Goal: Task Accomplishment & Management: Use online tool/utility

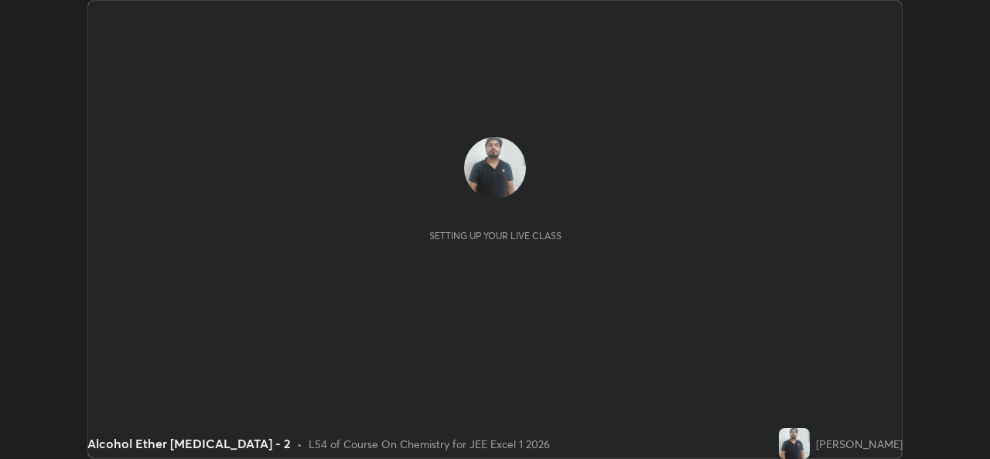
scroll to position [459, 990]
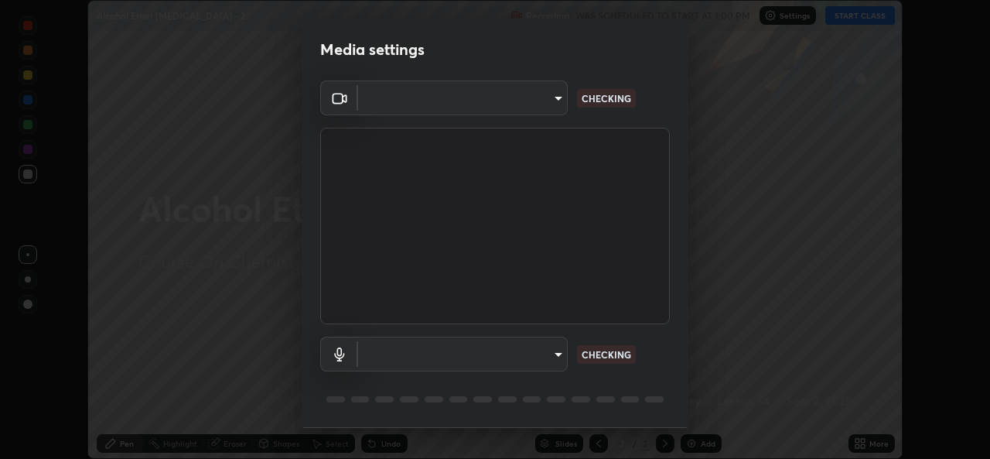
type input "02c526a7d083af2ea0f9b848da83c41b37d7728a07c2247aa6837277cf3aa32d"
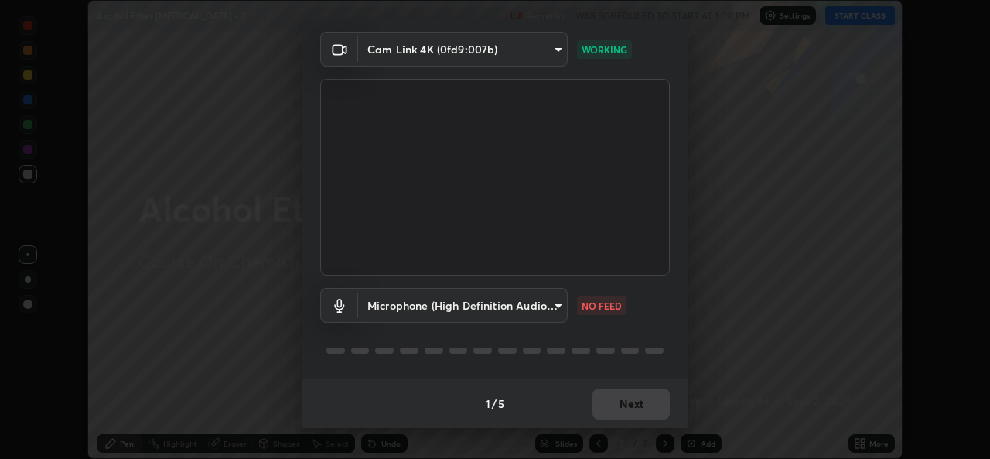
click at [516, 309] on body "Erase all Alcohol Ether [MEDICAL_DATA] - 2 Recording WAS SCHEDULED TO START AT …" at bounding box center [495, 229] width 990 height 459
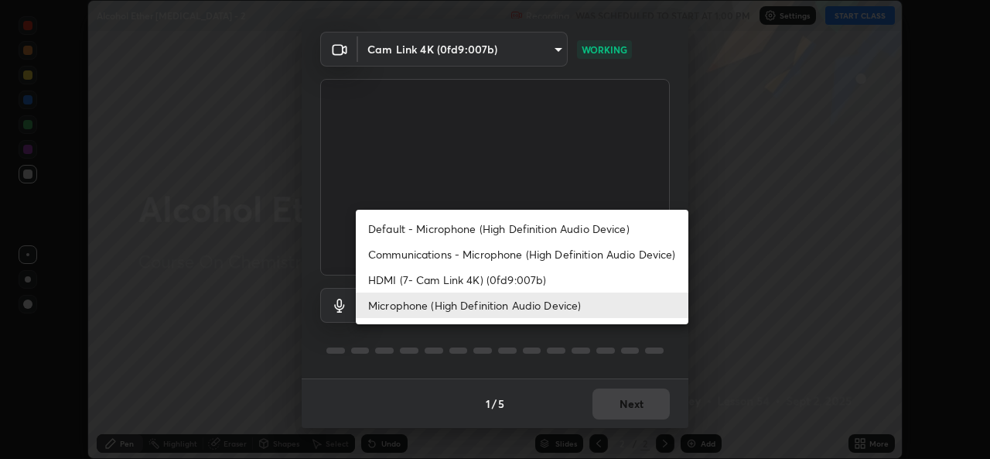
click at [491, 255] on li "Communications - Microphone (High Definition Audio Device)" at bounding box center [522, 254] width 333 height 26
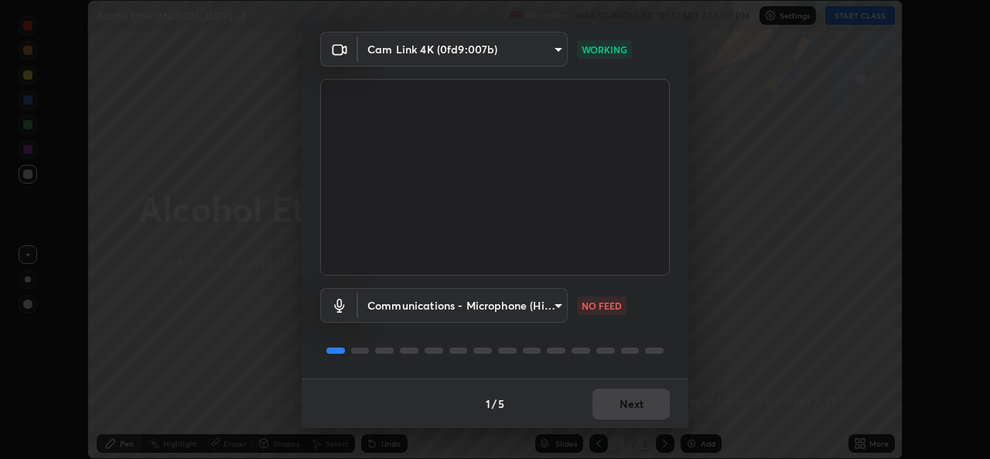
click at [467, 299] on body "Erase all Alcohol Ether [MEDICAL_DATA] - 2 Recording WAS SCHEDULED TO START AT …" at bounding box center [495, 229] width 990 height 459
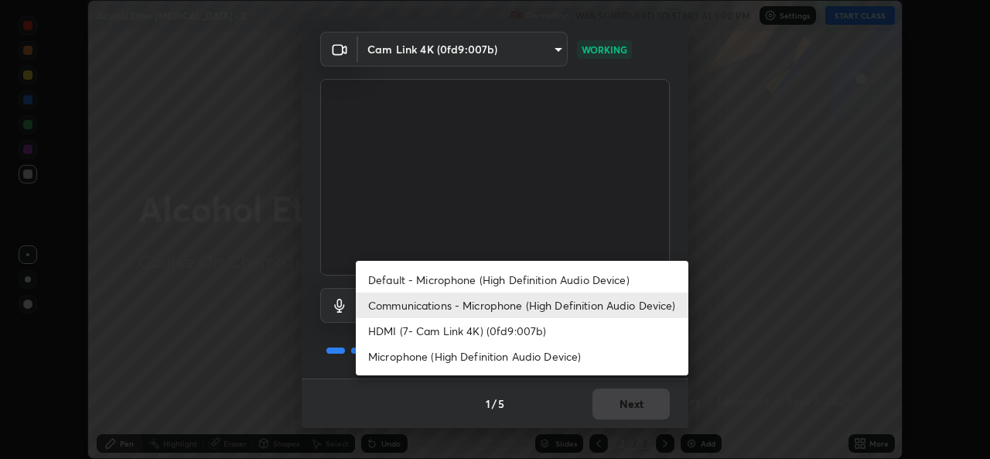
click at [466, 356] on li "Microphone (High Definition Audio Device)" at bounding box center [522, 357] width 333 height 26
type input "1f9b2b7b856d792cc5f4e166810154640c8dc3d584de9c331c588b9cd70d1665"
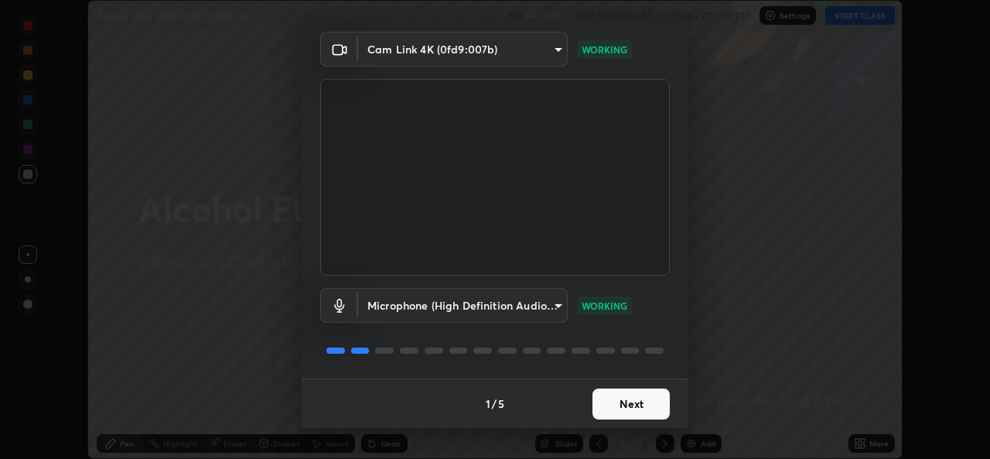
click at [630, 408] on button "Next" at bounding box center [631, 403] width 77 height 31
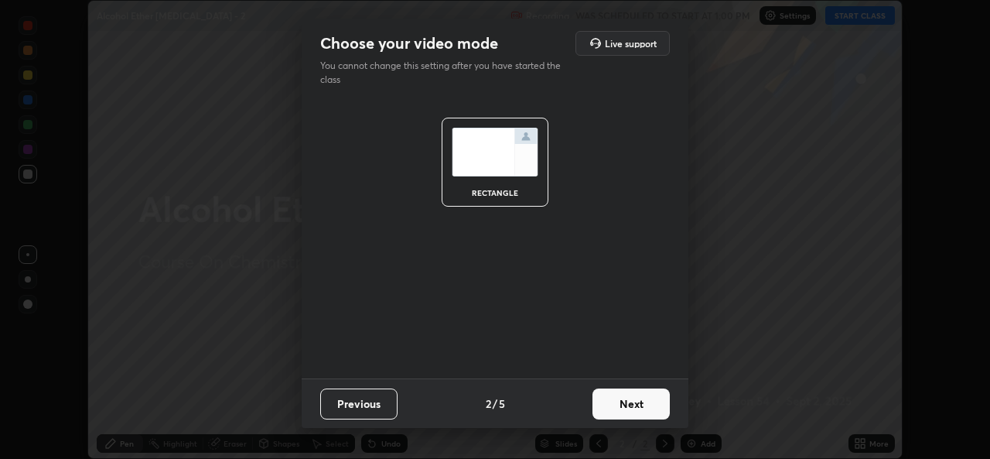
scroll to position [0, 0]
click at [639, 400] on button "Next" at bounding box center [631, 403] width 77 height 31
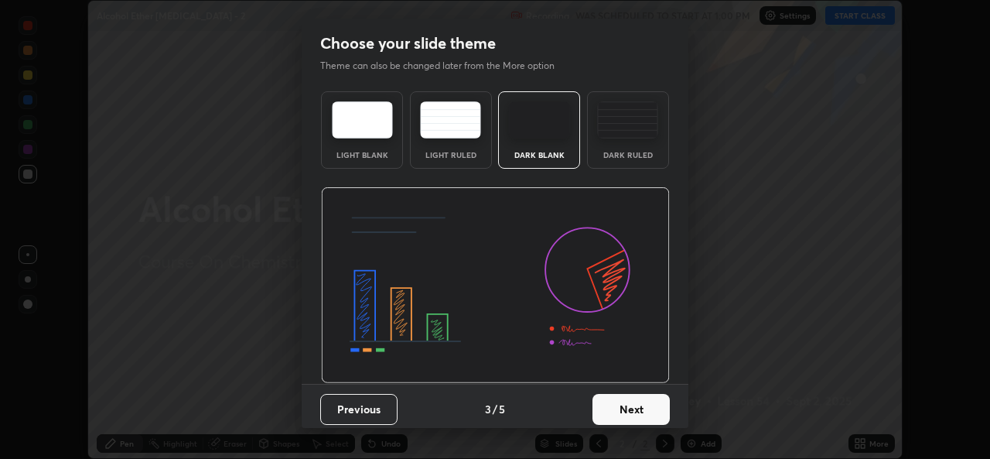
click at [641, 402] on button "Next" at bounding box center [631, 409] width 77 height 31
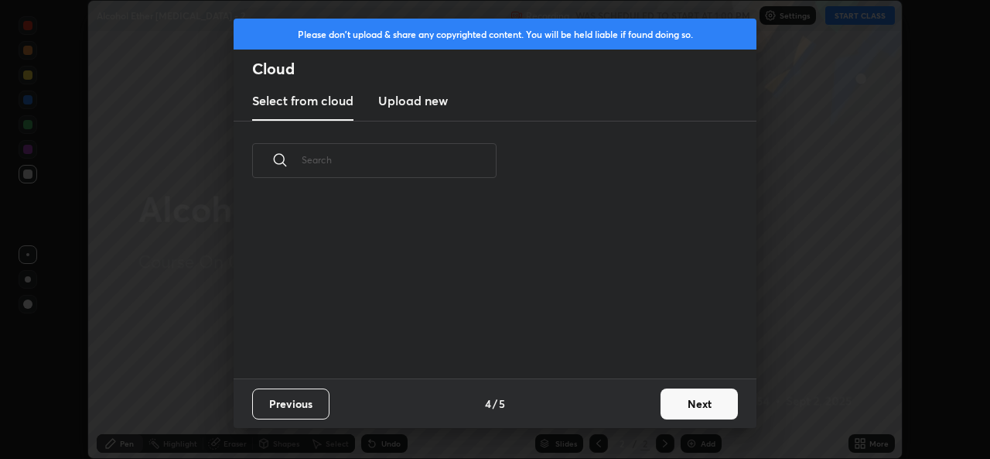
click at [690, 400] on button "Next" at bounding box center [699, 403] width 77 height 31
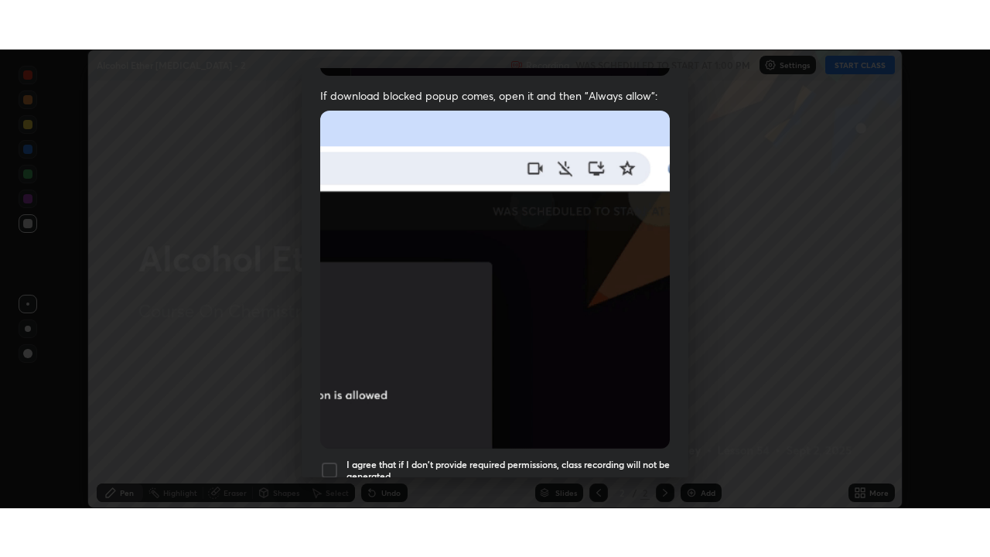
scroll to position [364, 0]
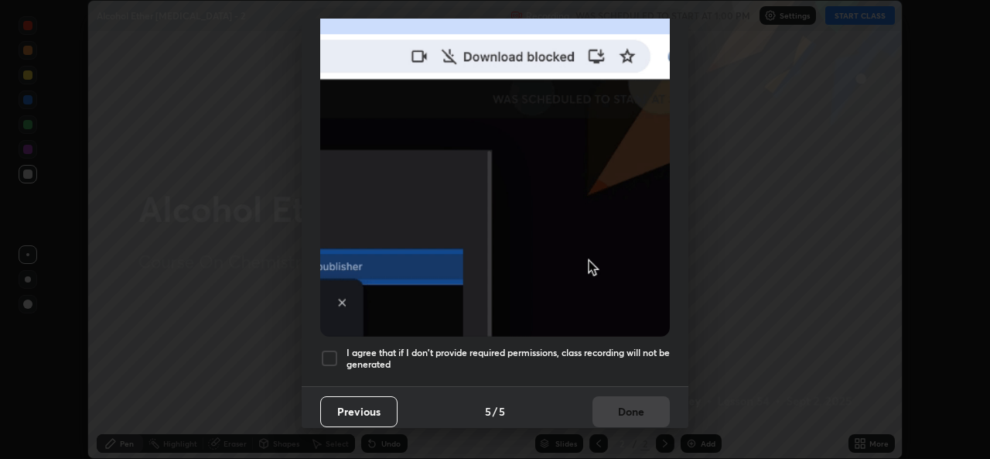
click at [335, 351] on div at bounding box center [329, 358] width 19 height 19
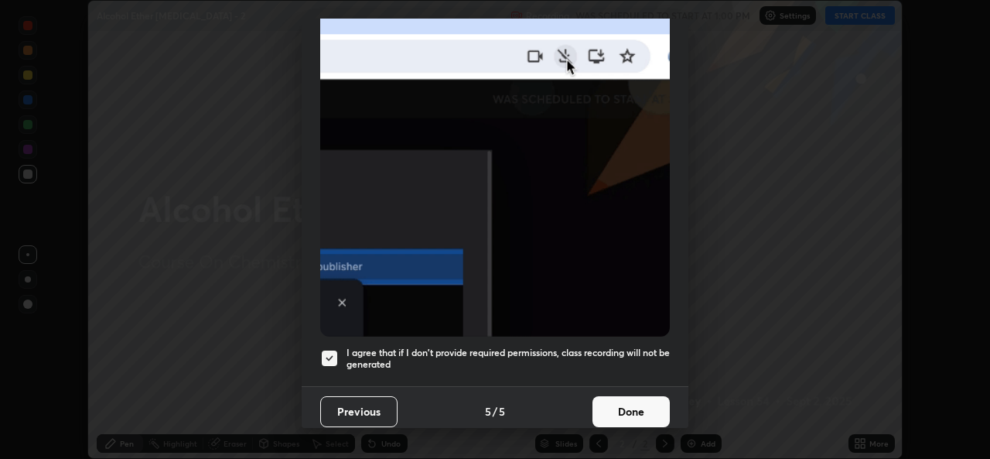
click at [625, 402] on button "Done" at bounding box center [631, 411] width 77 height 31
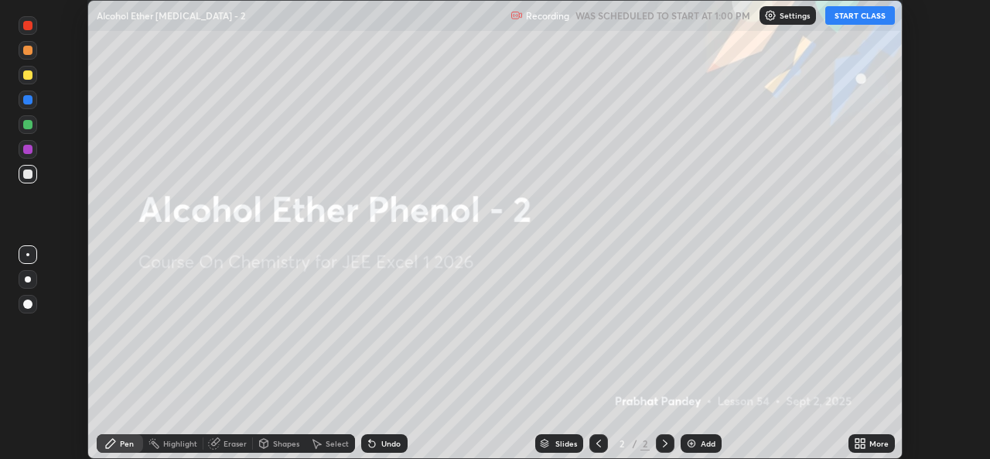
click at [865, 13] on button "START CLASS" at bounding box center [861, 15] width 70 height 19
click at [857, 440] on icon at bounding box center [858, 441] width 4 height 4
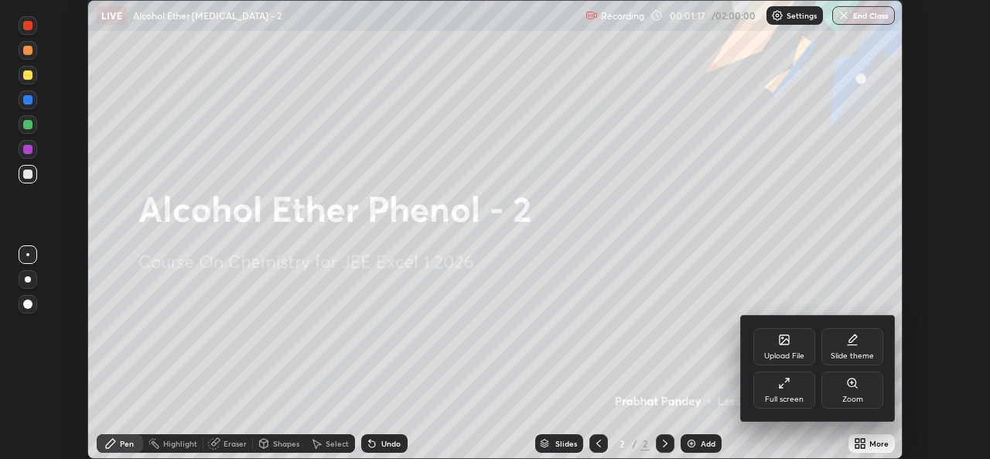
click at [792, 392] on div "Full screen" at bounding box center [785, 389] width 62 height 37
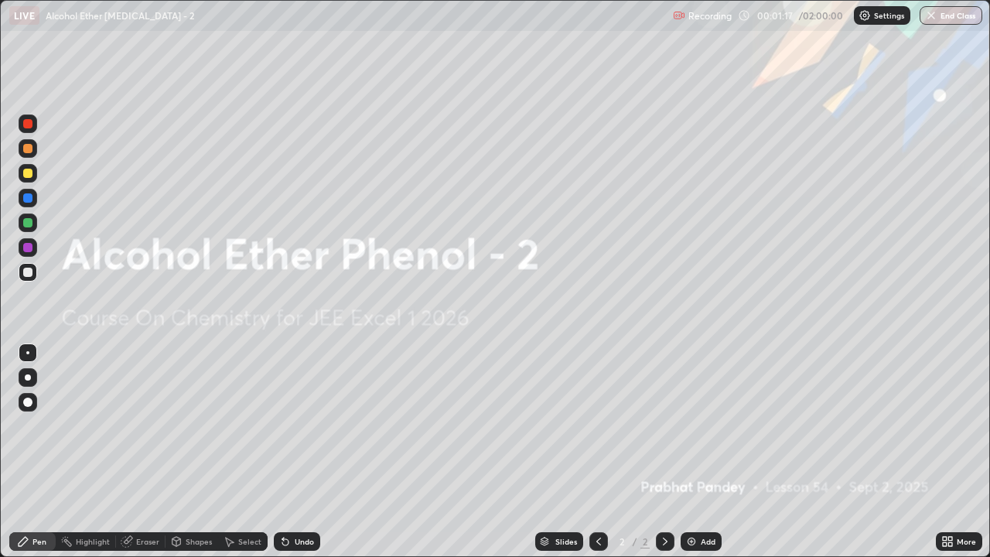
scroll to position [557, 990]
click at [689, 458] on img at bounding box center [692, 541] width 12 height 12
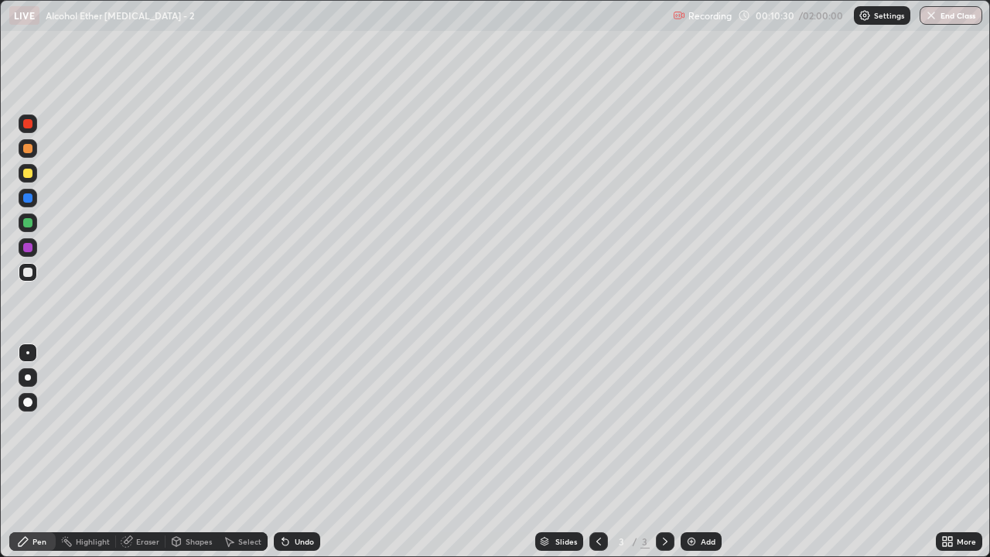
click at [284, 458] on icon at bounding box center [285, 542] width 6 height 6
click at [288, 458] on icon at bounding box center [285, 541] width 12 height 12
click at [288, 458] on div "Undo" at bounding box center [297, 541] width 46 height 19
click at [690, 458] on div "Add" at bounding box center [701, 541] width 41 height 19
click at [296, 458] on div "Undo" at bounding box center [297, 541] width 46 height 19
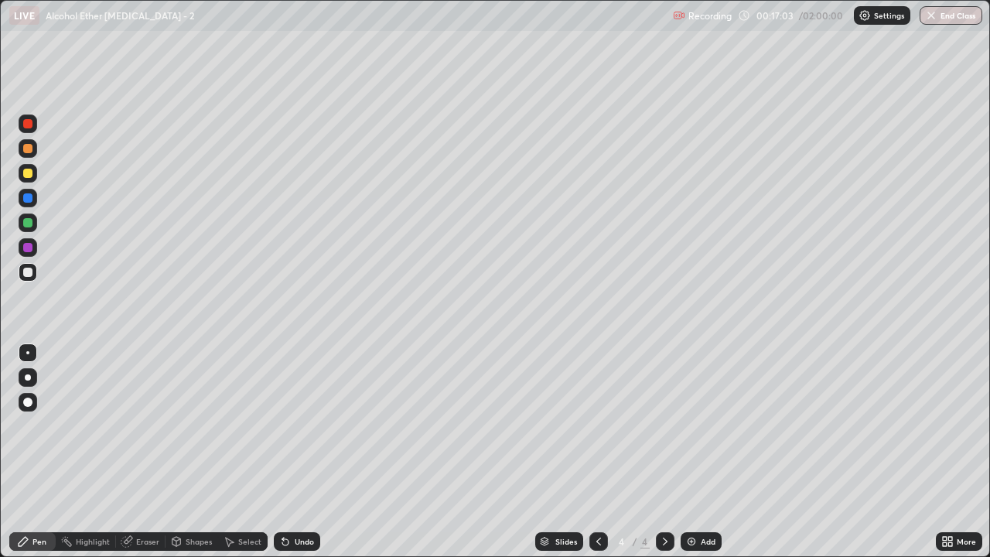
click at [296, 458] on div "Undo" at bounding box center [297, 541] width 46 height 19
click at [303, 458] on div "Undo" at bounding box center [304, 542] width 19 height 8
click at [197, 458] on div "Shapes" at bounding box center [199, 542] width 26 height 8
click at [248, 458] on div "Select" at bounding box center [249, 542] width 23 height 8
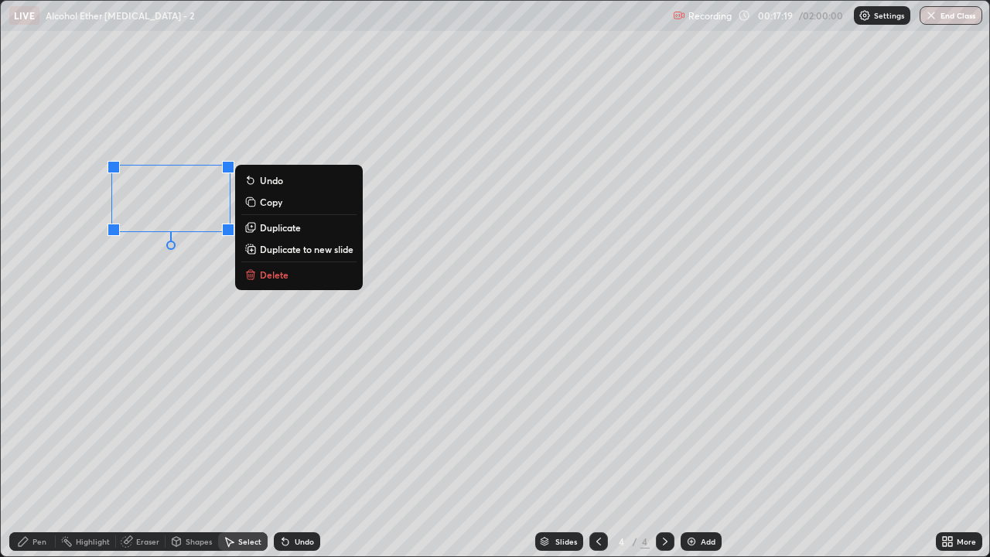
click at [275, 204] on p "Copy" at bounding box center [271, 202] width 22 height 12
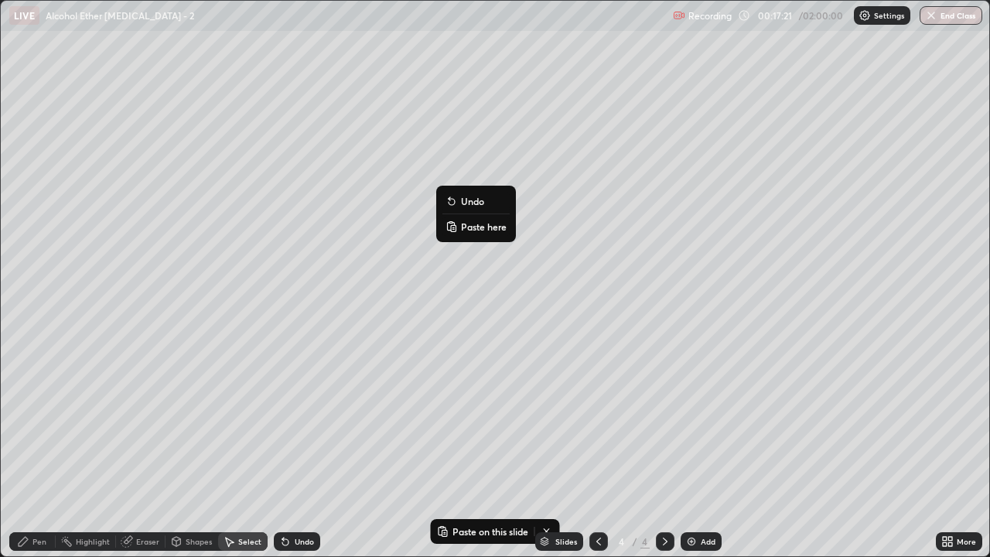
click at [474, 227] on p "Paste here" at bounding box center [484, 227] width 46 height 12
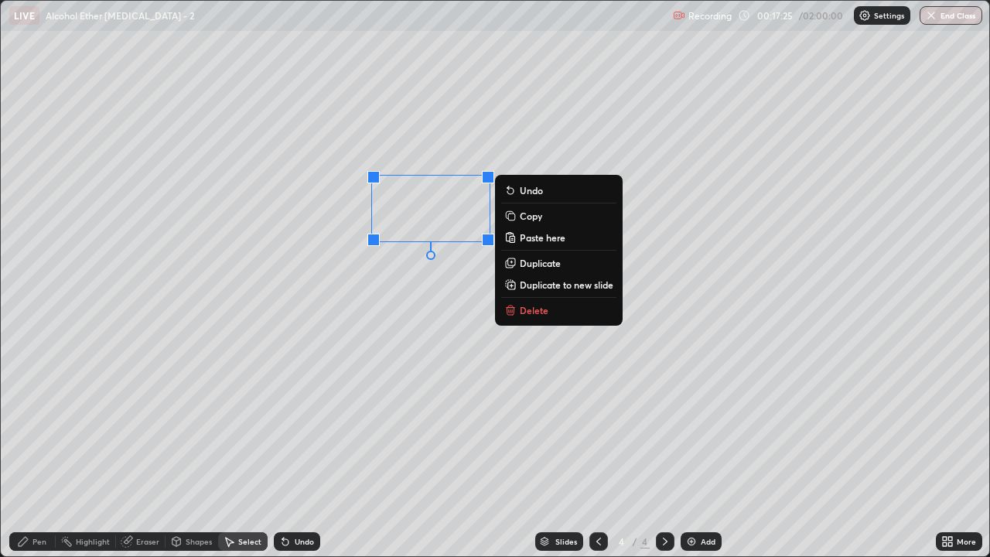
click at [677, 219] on div "0 ° Undo Copy Paste here Duplicate Duplicate to new slide Delete" at bounding box center [495, 279] width 989 height 556
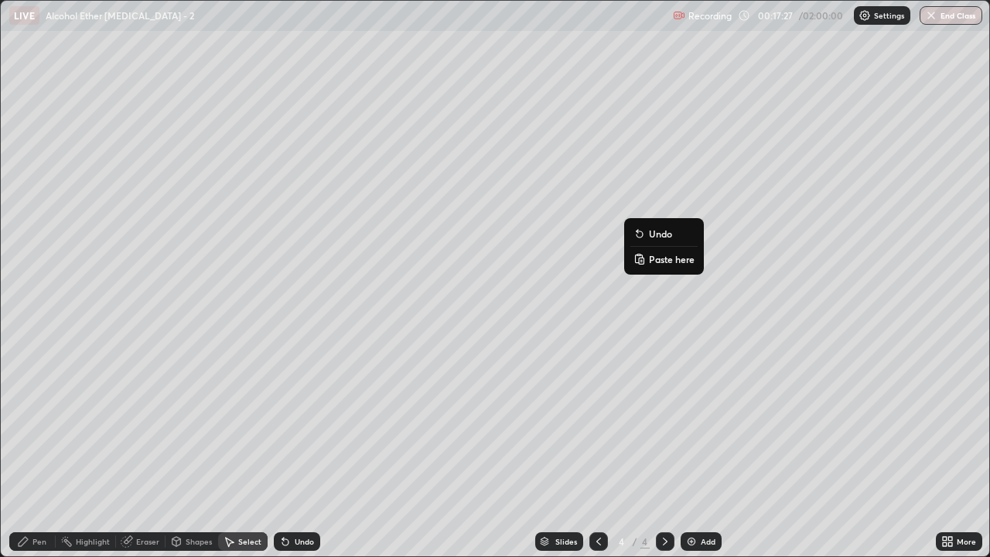
click at [655, 252] on button "Paste here" at bounding box center [664, 259] width 67 height 19
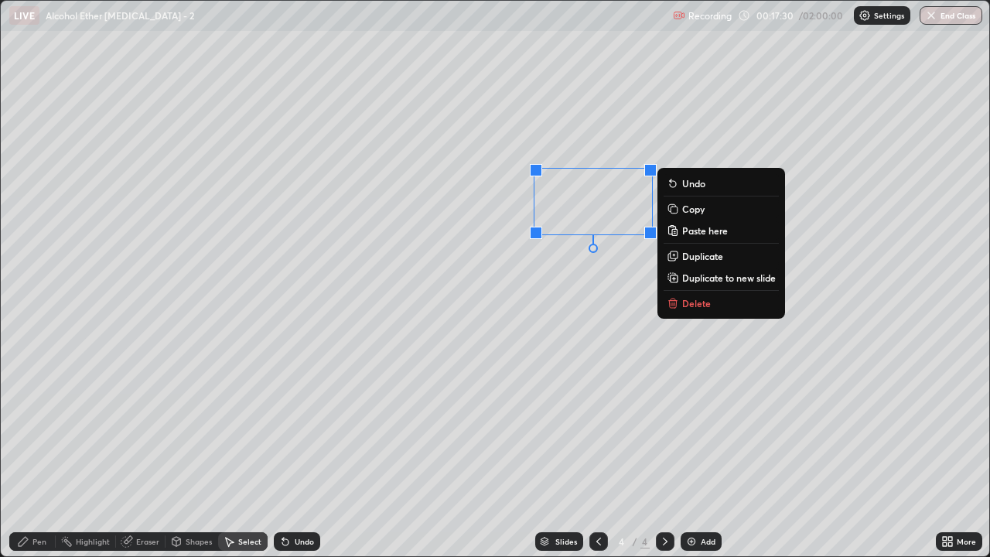
click at [545, 306] on div "0 ° Undo Copy Paste here Duplicate Duplicate to new slide Delete" at bounding box center [495, 279] width 989 height 556
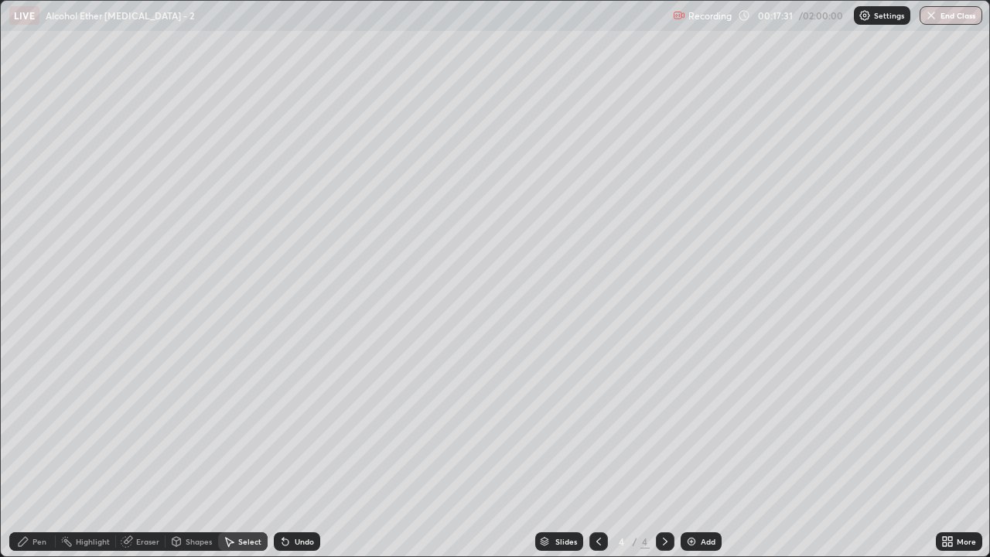
click at [145, 458] on div "Eraser" at bounding box center [147, 542] width 23 height 8
click at [39, 458] on div "Pen" at bounding box center [39, 542] width 14 height 8
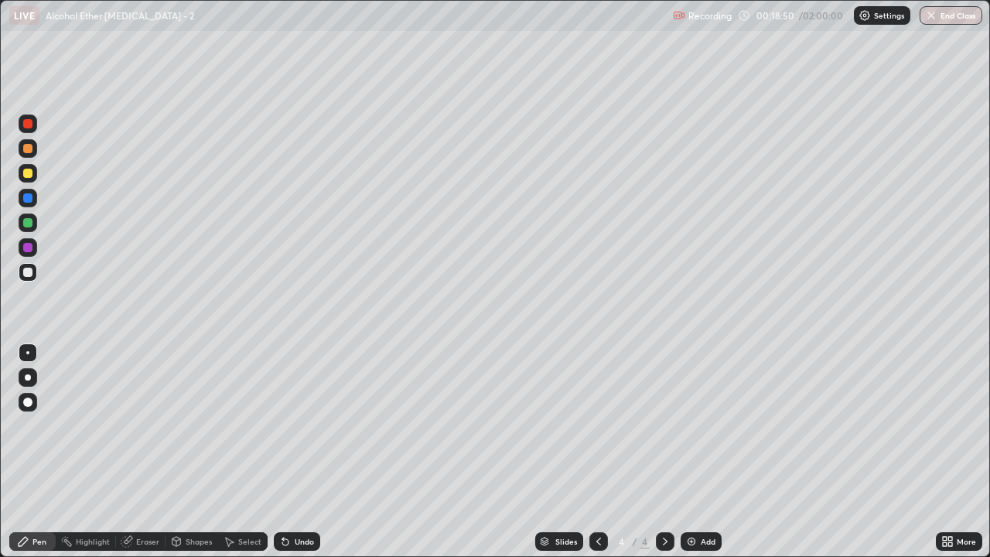
click at [149, 458] on div "Eraser" at bounding box center [147, 542] width 23 height 8
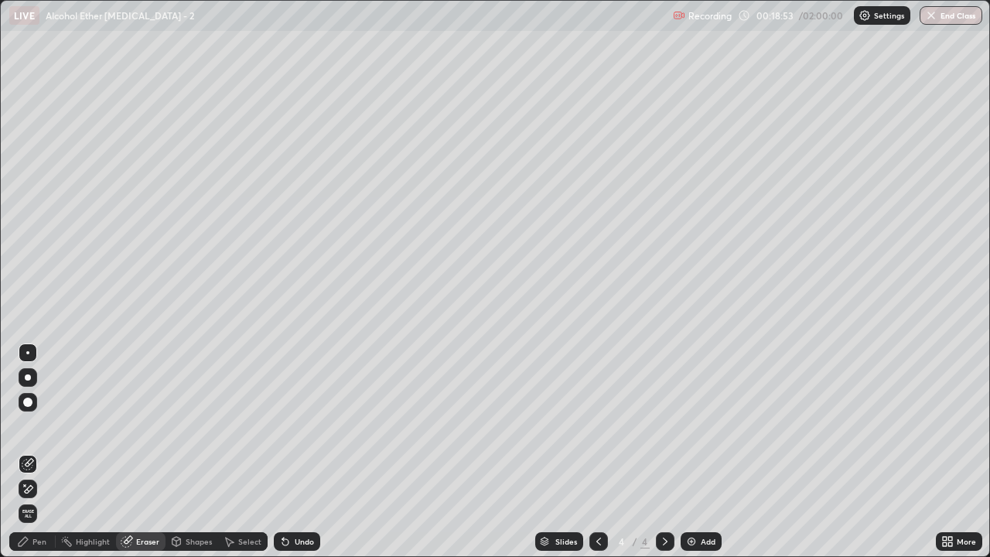
click at [36, 458] on div "Pen" at bounding box center [39, 542] width 14 height 8
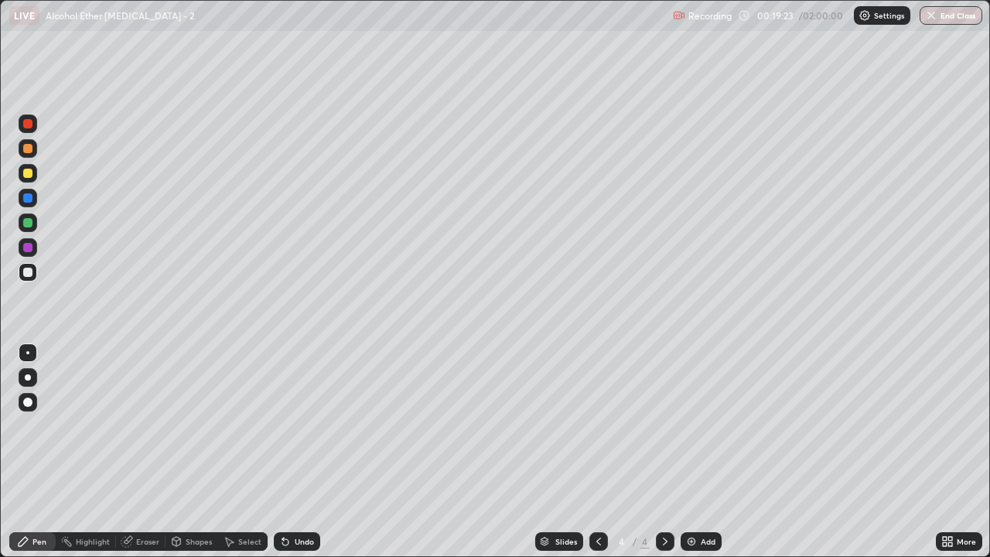
click at [26, 181] on div at bounding box center [28, 173] width 19 height 19
click at [296, 458] on div "Undo" at bounding box center [304, 542] width 19 height 8
click at [36, 273] on div at bounding box center [28, 272] width 19 height 19
click at [25, 221] on div at bounding box center [27, 222] width 9 height 9
click at [293, 458] on div "Undo" at bounding box center [297, 541] width 46 height 19
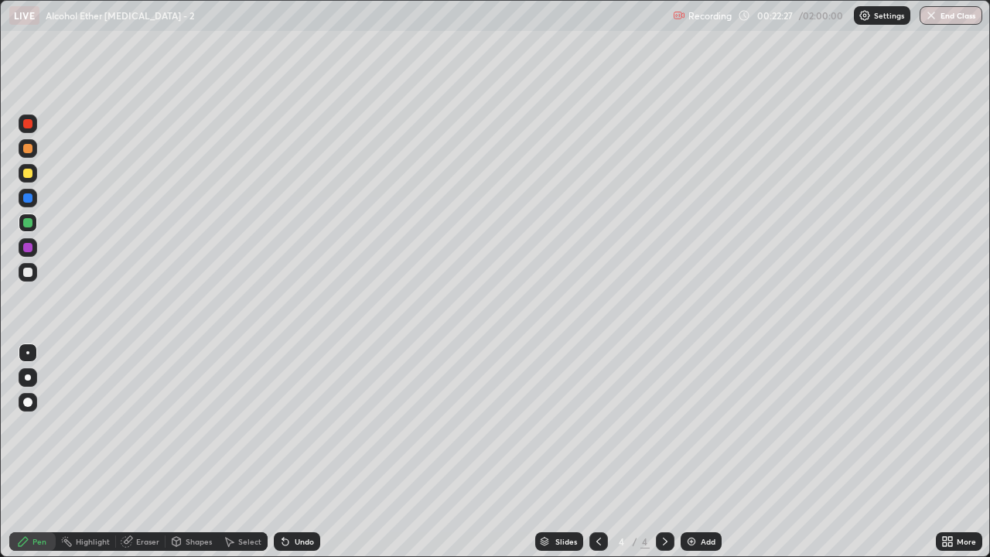
click at [24, 275] on div at bounding box center [27, 272] width 9 height 9
click at [299, 458] on div "Undo" at bounding box center [304, 542] width 19 height 8
click at [298, 458] on div "Undo" at bounding box center [304, 542] width 19 height 8
click at [252, 458] on div "Select" at bounding box center [249, 542] width 23 height 8
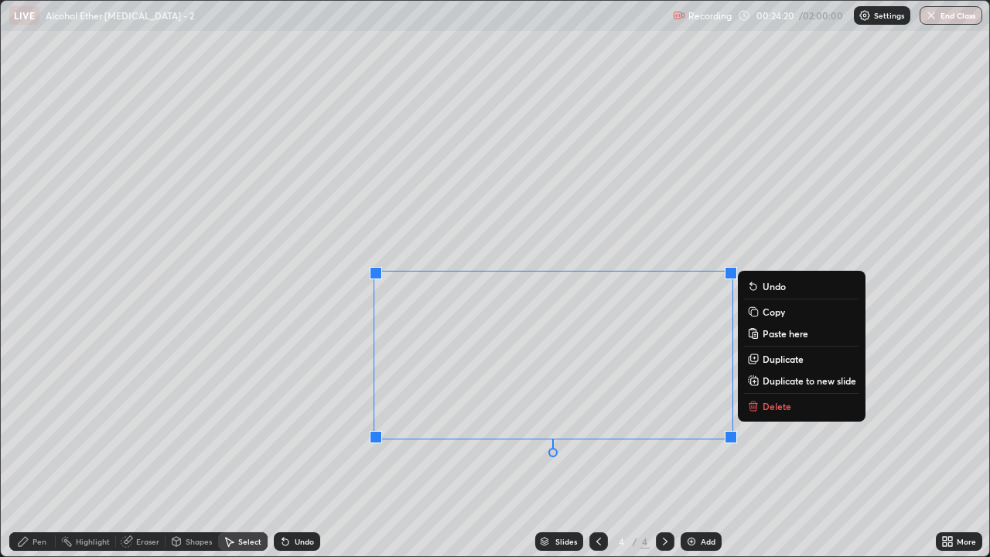
click at [807, 442] on div "0 ° Undo Copy Paste here Duplicate Duplicate to new slide Delete" at bounding box center [495, 279] width 989 height 556
click at [804, 445] on div "0 ° Undo Copy Paste here Duplicate Duplicate to new slide Delete" at bounding box center [495, 279] width 989 height 556
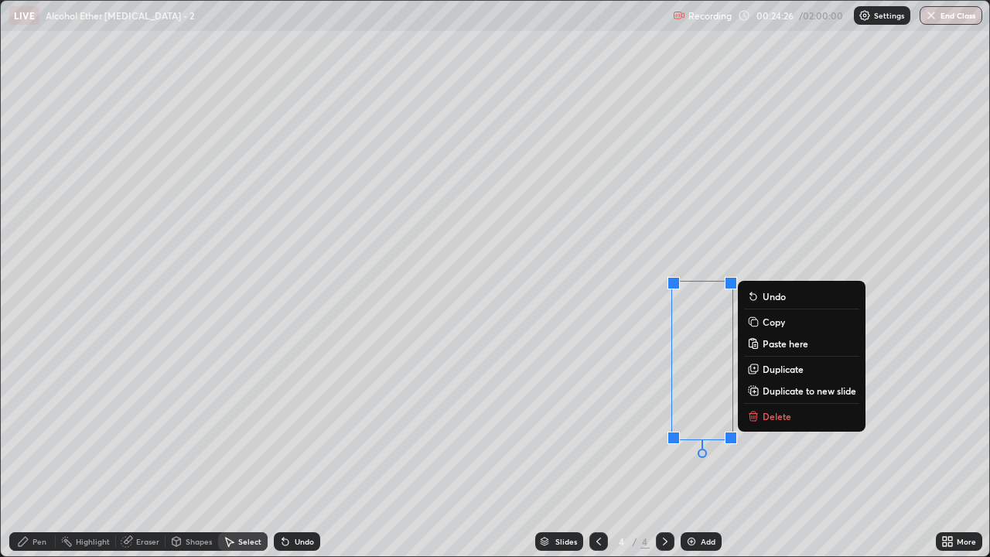
click at [784, 322] on p "Copy" at bounding box center [774, 322] width 22 height 12
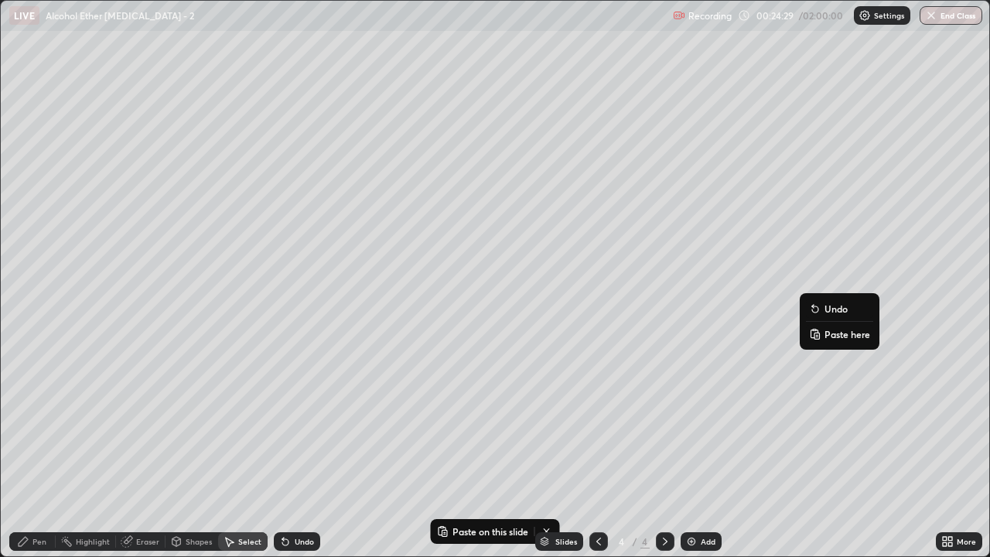
click at [832, 334] on p "Paste here" at bounding box center [848, 334] width 46 height 12
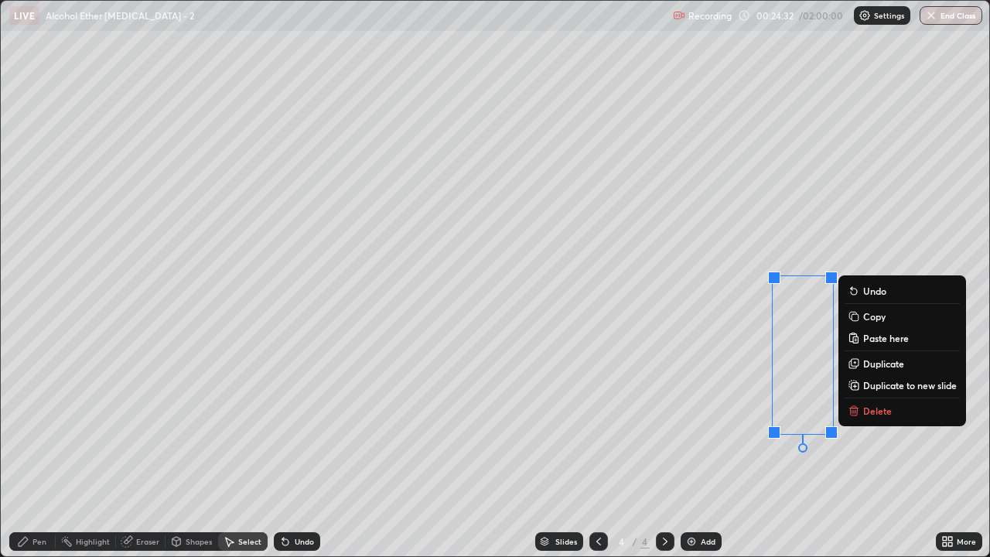
click at [745, 437] on div "0 ° Undo Copy Paste here Duplicate Duplicate to new slide Delete" at bounding box center [495, 279] width 989 height 556
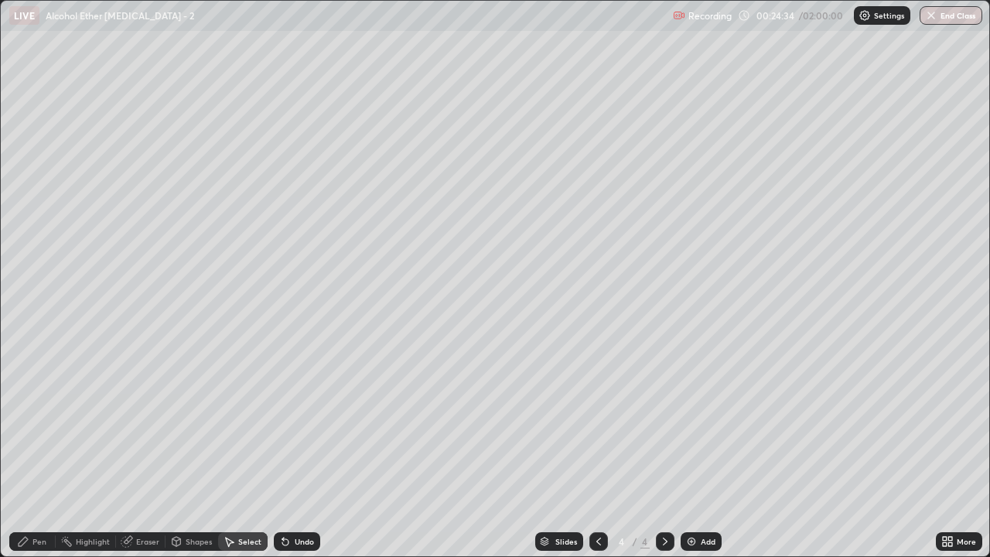
click at [154, 458] on div "Eraser" at bounding box center [147, 542] width 23 height 8
click at [55, 458] on div at bounding box center [55, 541] width 1 height 12
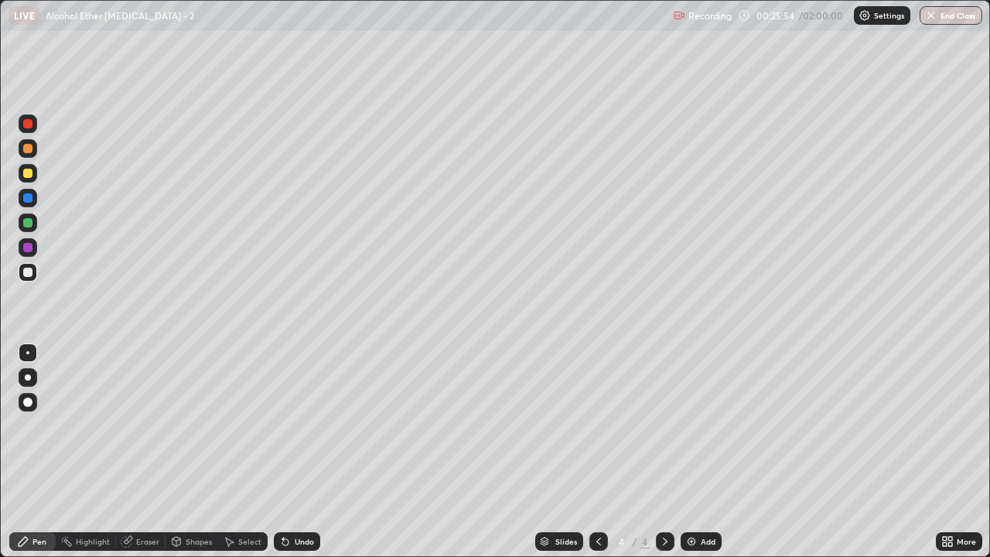
click at [244, 458] on div "Select" at bounding box center [249, 542] width 23 height 8
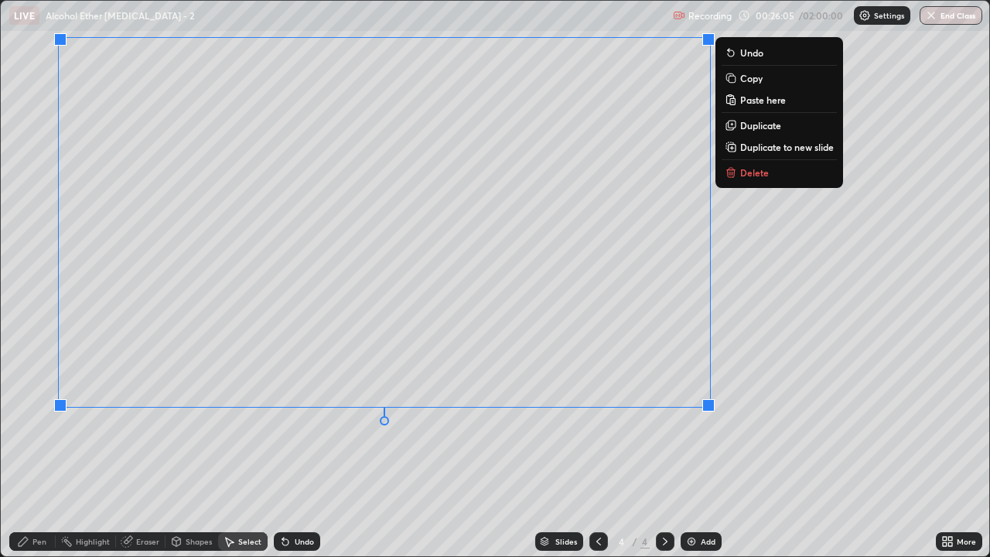
click at [776, 412] on div "0 ° Undo Copy Paste here Duplicate Duplicate to new slide Delete" at bounding box center [495, 279] width 989 height 556
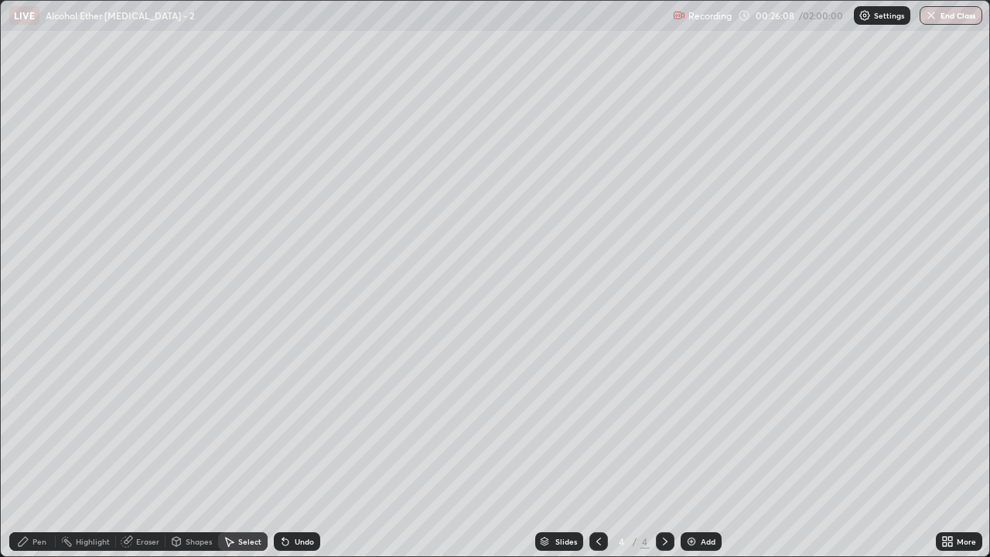
click at [43, 458] on div "Pen" at bounding box center [39, 542] width 14 height 8
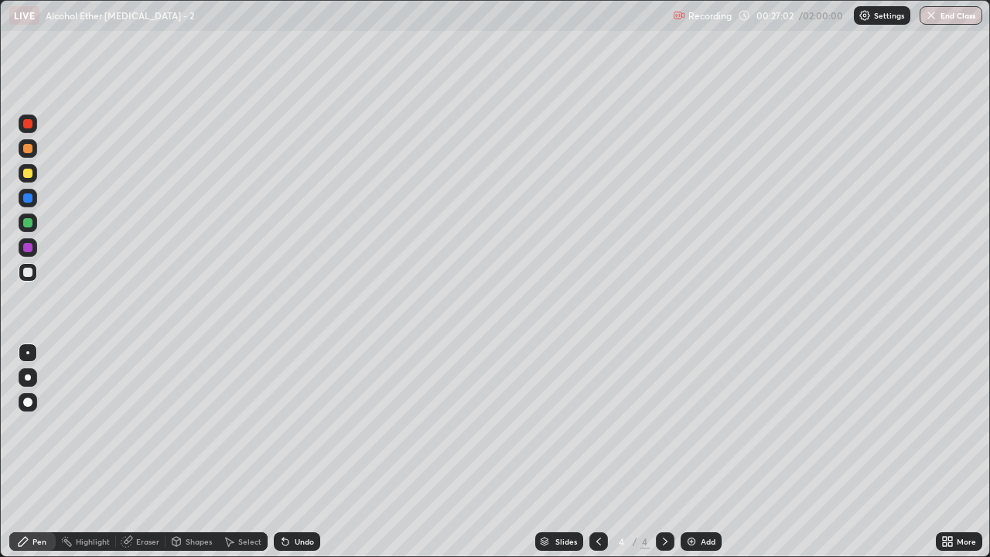
click at [159, 458] on div "Eraser" at bounding box center [141, 541] width 50 height 19
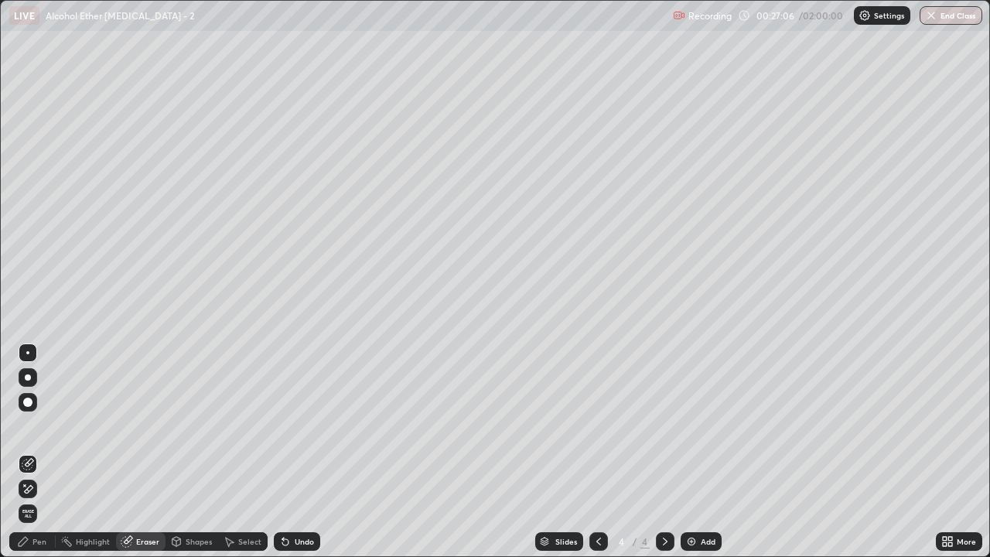
click at [50, 458] on div "Pen" at bounding box center [32, 541] width 46 height 19
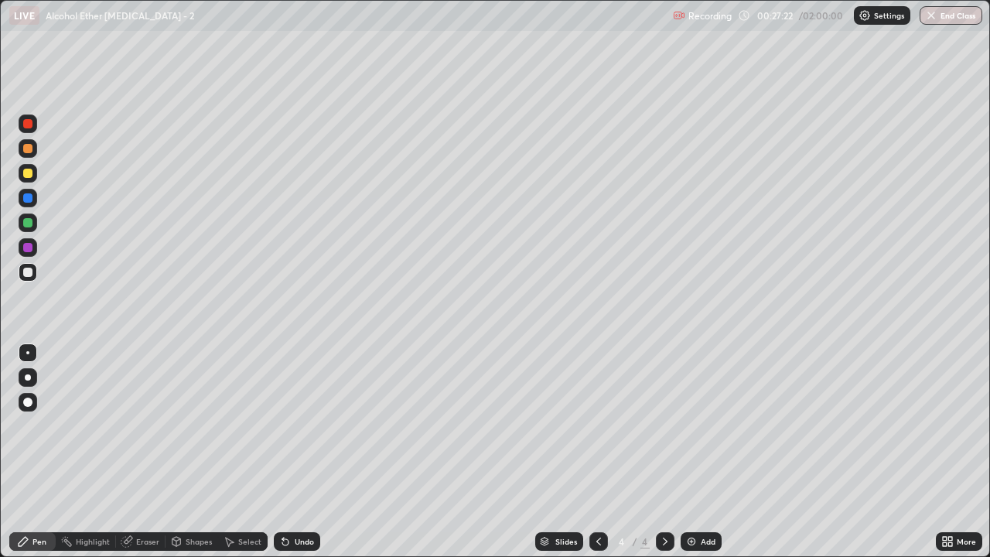
click at [292, 458] on div "Undo" at bounding box center [297, 541] width 46 height 19
click at [299, 458] on div "Undo" at bounding box center [297, 541] width 46 height 19
click at [28, 174] on div at bounding box center [27, 173] width 9 height 9
click at [29, 154] on div at bounding box center [28, 148] width 19 height 19
click at [702, 458] on div "Add" at bounding box center [708, 542] width 15 height 8
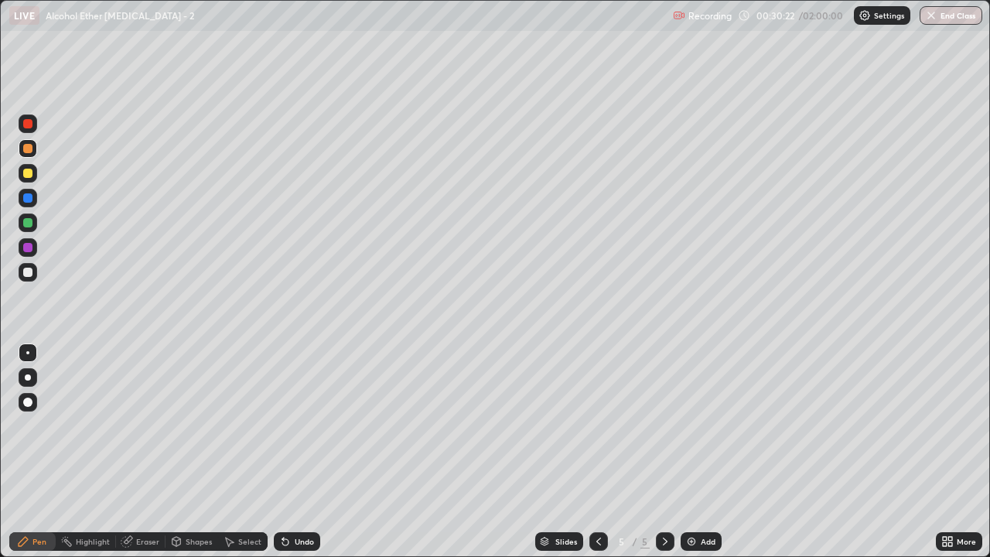
click at [29, 272] on div at bounding box center [27, 272] width 9 height 9
click at [292, 458] on div "Undo" at bounding box center [297, 541] width 46 height 19
click at [28, 173] on div at bounding box center [27, 173] width 9 height 9
click at [30, 279] on div at bounding box center [28, 272] width 19 height 19
click at [294, 458] on div "Undo" at bounding box center [297, 541] width 46 height 19
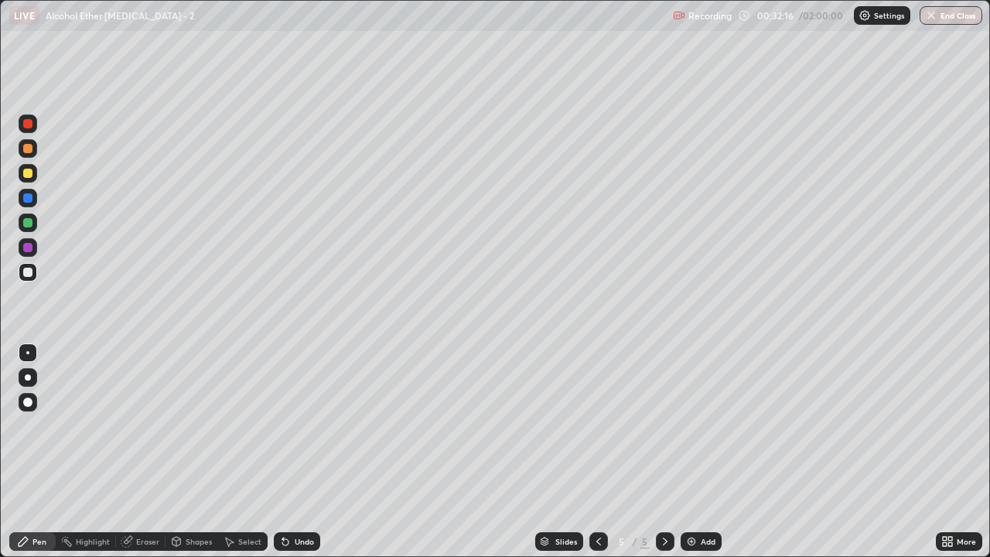
click at [299, 458] on div "Undo" at bounding box center [304, 542] width 19 height 8
click at [31, 177] on div at bounding box center [27, 173] width 9 height 9
click at [26, 275] on div at bounding box center [27, 272] width 9 height 9
click at [298, 458] on div "Undo" at bounding box center [297, 541] width 46 height 19
click at [290, 458] on div "Undo" at bounding box center [297, 541] width 46 height 19
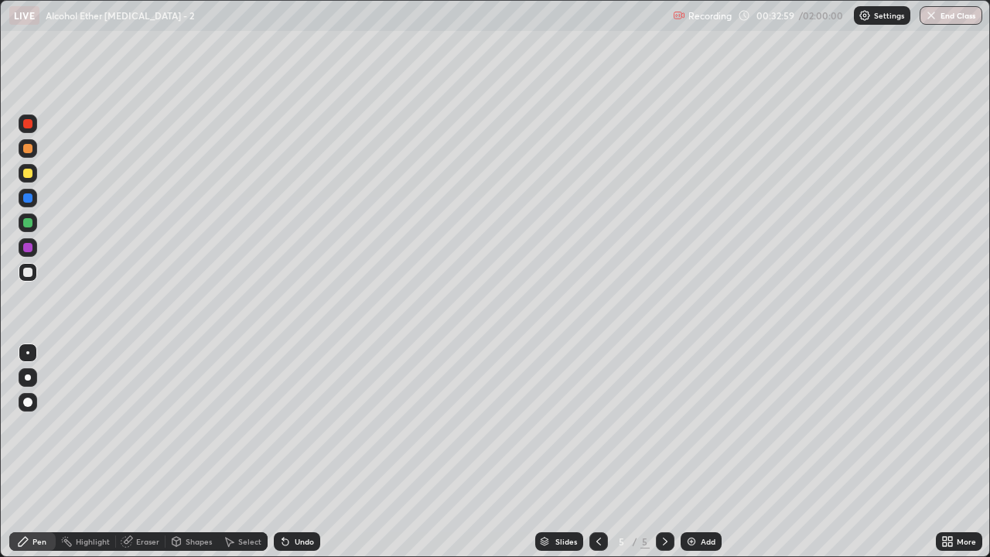
click at [27, 174] on div at bounding box center [27, 173] width 9 height 9
click at [27, 273] on div at bounding box center [27, 272] width 9 height 9
click at [29, 223] on div at bounding box center [27, 222] width 9 height 9
click at [296, 458] on div "Undo" at bounding box center [297, 541] width 46 height 19
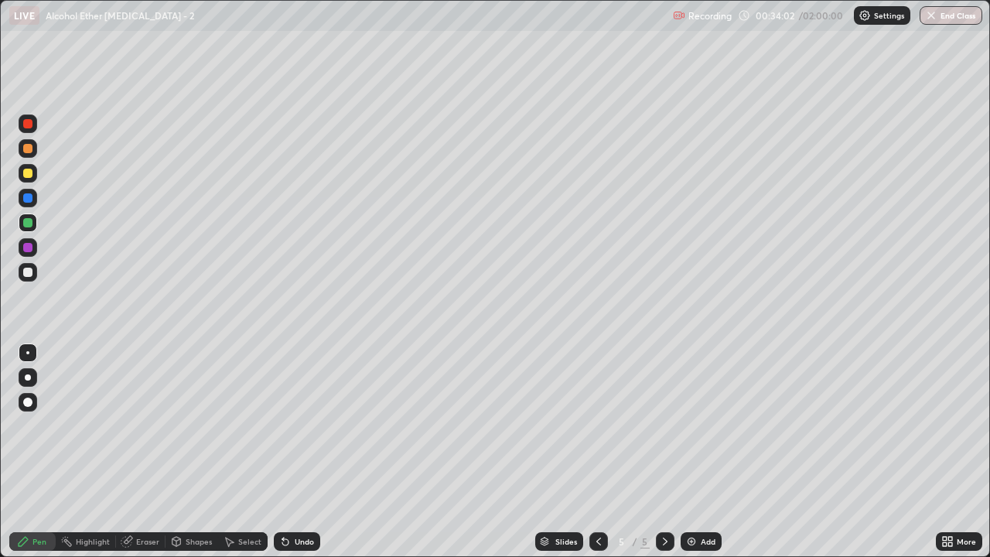
click at [26, 279] on div at bounding box center [28, 272] width 19 height 19
click at [30, 155] on div at bounding box center [28, 148] width 19 height 19
click at [28, 270] on div at bounding box center [27, 272] width 9 height 9
click at [309, 458] on div "Undo" at bounding box center [297, 541] width 46 height 19
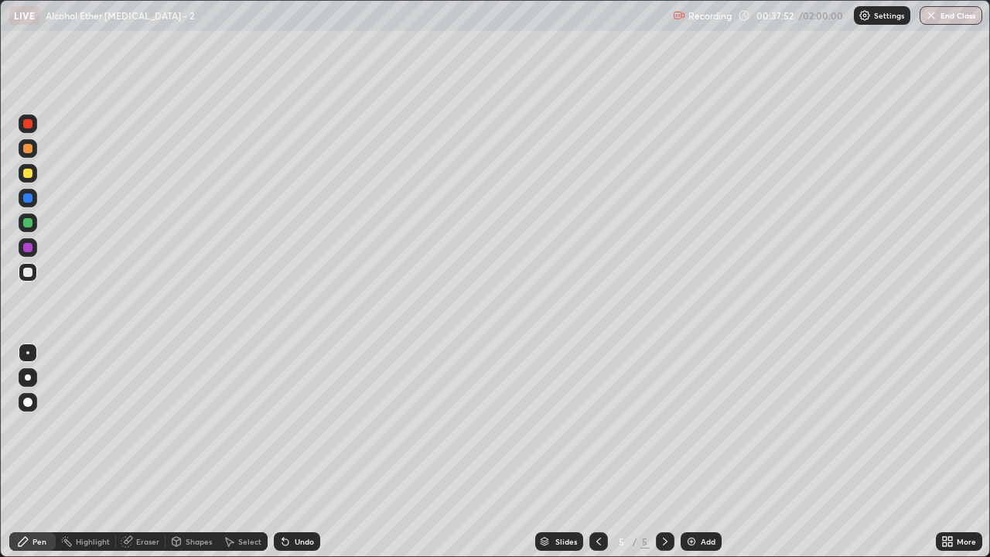
click at [282, 458] on icon at bounding box center [283, 539] width 2 height 2
click at [32, 175] on div at bounding box center [27, 173] width 9 height 9
click at [30, 224] on div at bounding box center [27, 222] width 9 height 9
click at [29, 171] on div at bounding box center [27, 173] width 9 height 9
click at [33, 274] on div at bounding box center [28, 272] width 19 height 19
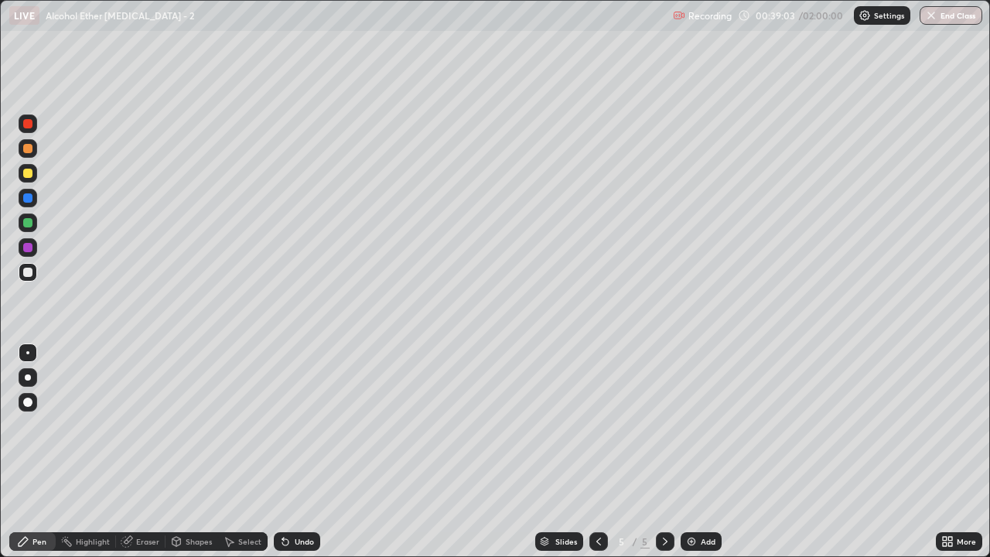
click at [286, 458] on icon at bounding box center [285, 542] width 6 height 6
click at [288, 458] on icon at bounding box center [285, 541] width 12 height 12
click at [27, 145] on div at bounding box center [27, 148] width 9 height 9
click at [34, 273] on div at bounding box center [28, 272] width 19 height 19
click at [289, 458] on icon at bounding box center [285, 541] width 12 height 12
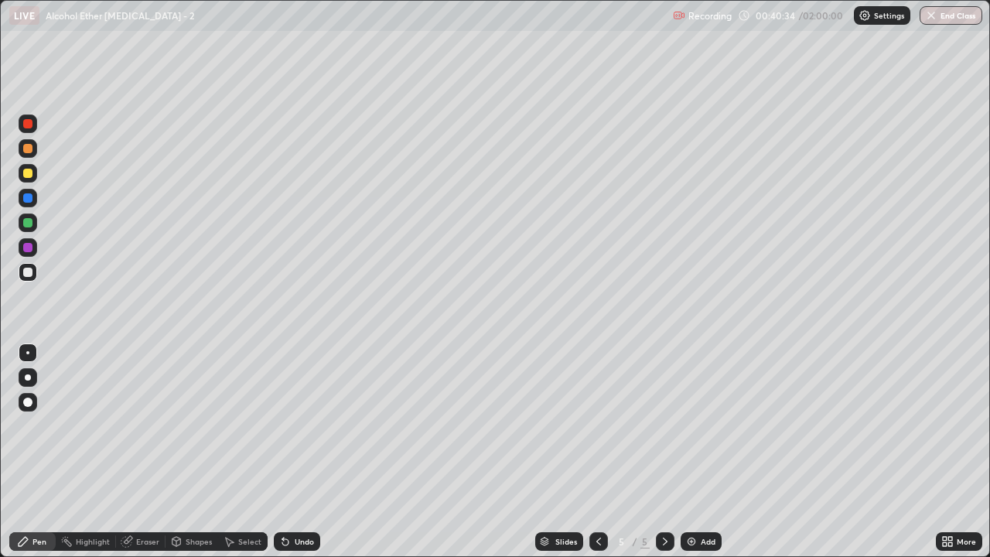
click at [286, 458] on icon at bounding box center [285, 542] width 6 height 6
click at [698, 458] on div "Add" at bounding box center [701, 541] width 41 height 19
click at [283, 458] on icon at bounding box center [285, 542] width 6 height 6
click at [298, 458] on div "Undo" at bounding box center [304, 542] width 19 height 8
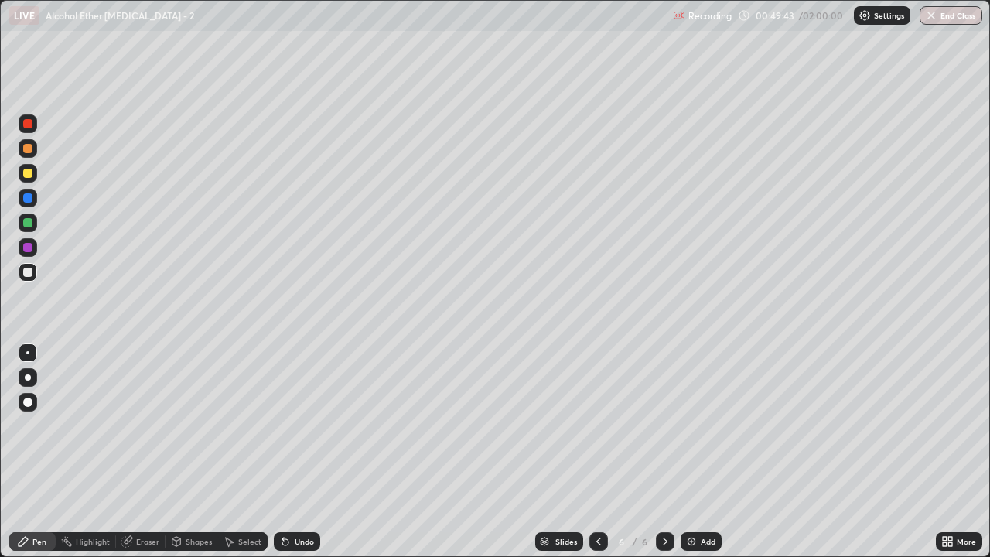
click at [297, 458] on div "Undo" at bounding box center [297, 541] width 46 height 19
click at [299, 458] on div "Undo" at bounding box center [304, 542] width 19 height 8
click at [694, 458] on img at bounding box center [692, 541] width 12 height 12
click at [688, 458] on img at bounding box center [692, 541] width 12 height 12
click at [26, 179] on div at bounding box center [28, 173] width 19 height 19
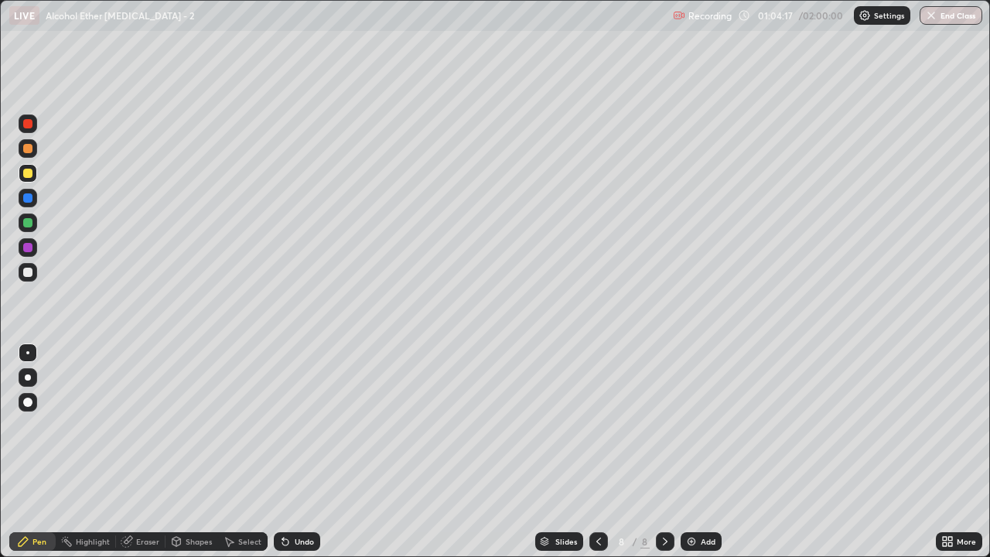
click at [34, 271] on div at bounding box center [28, 272] width 19 height 19
click at [282, 458] on icon at bounding box center [283, 539] width 2 height 2
click at [284, 458] on icon at bounding box center [285, 542] width 6 height 6
click at [286, 458] on icon at bounding box center [285, 541] width 12 height 12
click at [282, 458] on icon at bounding box center [283, 539] width 2 height 2
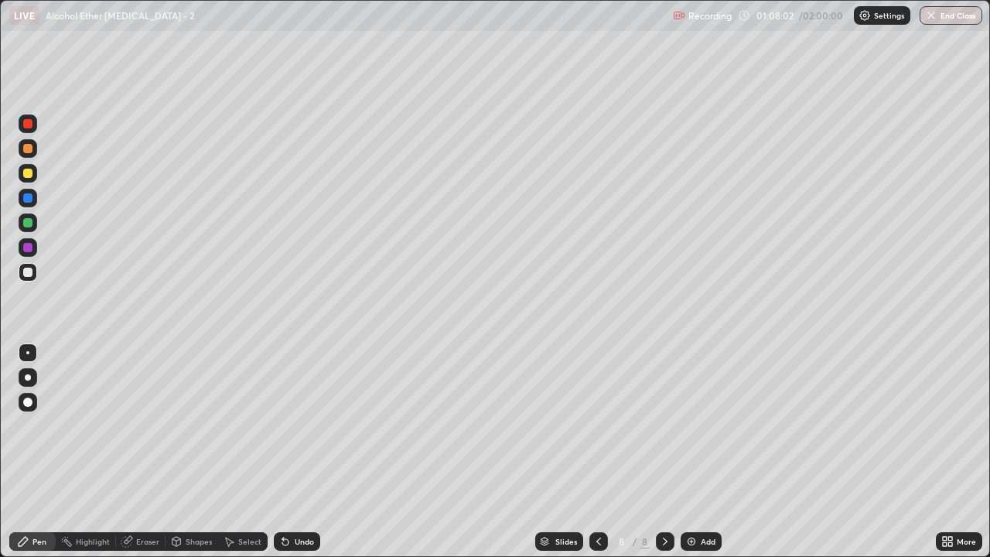
click at [27, 149] on div at bounding box center [27, 148] width 9 height 9
click at [144, 458] on div "Eraser" at bounding box center [147, 542] width 23 height 8
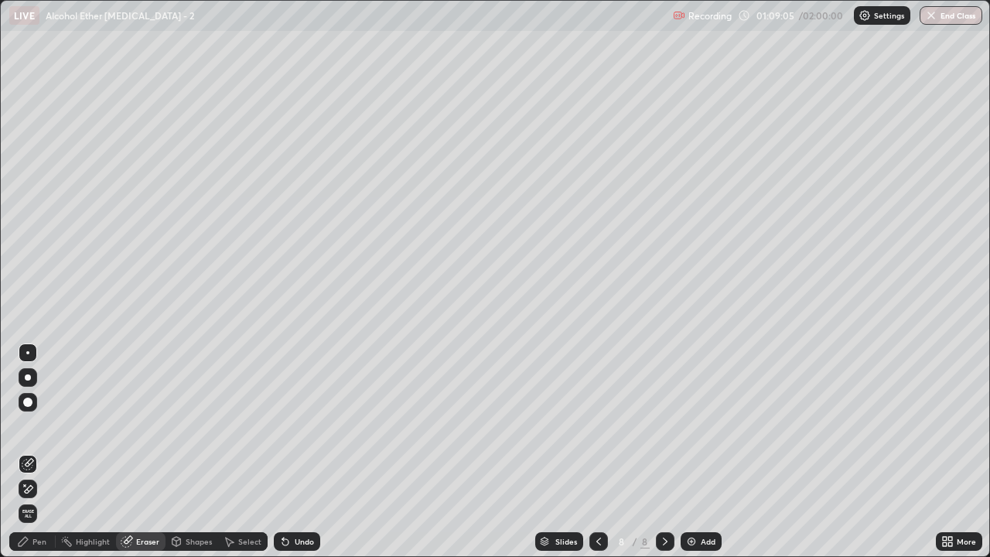
click at [27, 458] on icon at bounding box center [23, 541] width 12 height 12
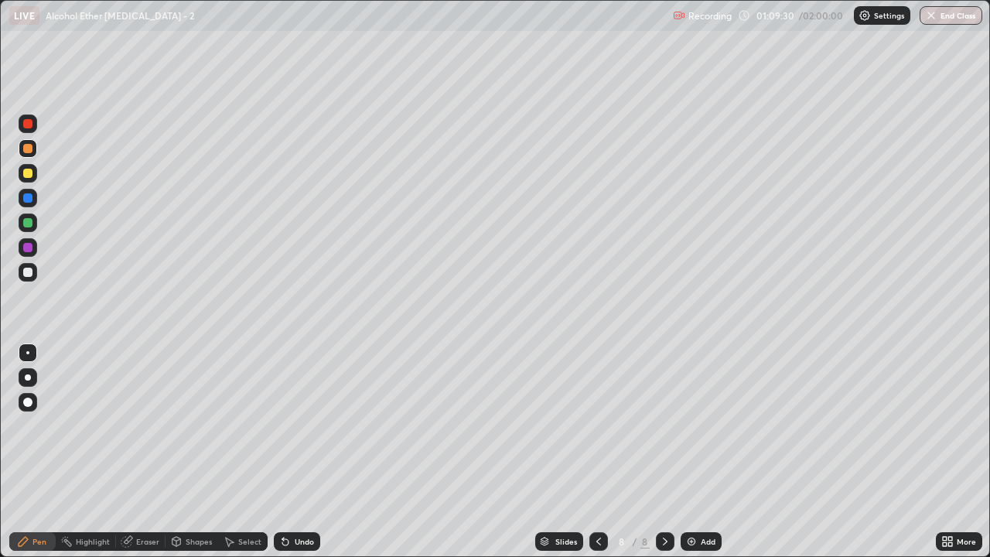
click at [31, 272] on div at bounding box center [27, 272] width 9 height 9
click at [696, 458] on img at bounding box center [692, 541] width 12 height 12
click at [282, 458] on icon at bounding box center [283, 539] width 2 height 2
click at [597, 458] on icon at bounding box center [599, 541] width 12 height 12
click at [669, 458] on icon at bounding box center [665, 541] width 12 height 12
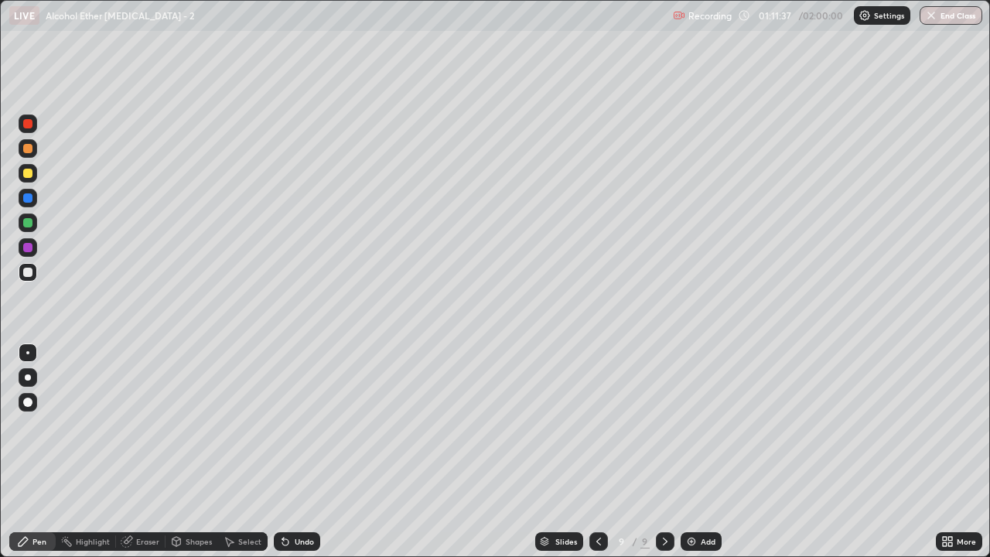
click at [27, 225] on div at bounding box center [27, 222] width 9 height 9
click at [22, 276] on div at bounding box center [28, 272] width 19 height 19
click at [27, 226] on div at bounding box center [27, 222] width 9 height 9
click at [25, 273] on div at bounding box center [27, 272] width 9 height 9
click at [29, 173] on div at bounding box center [27, 173] width 9 height 9
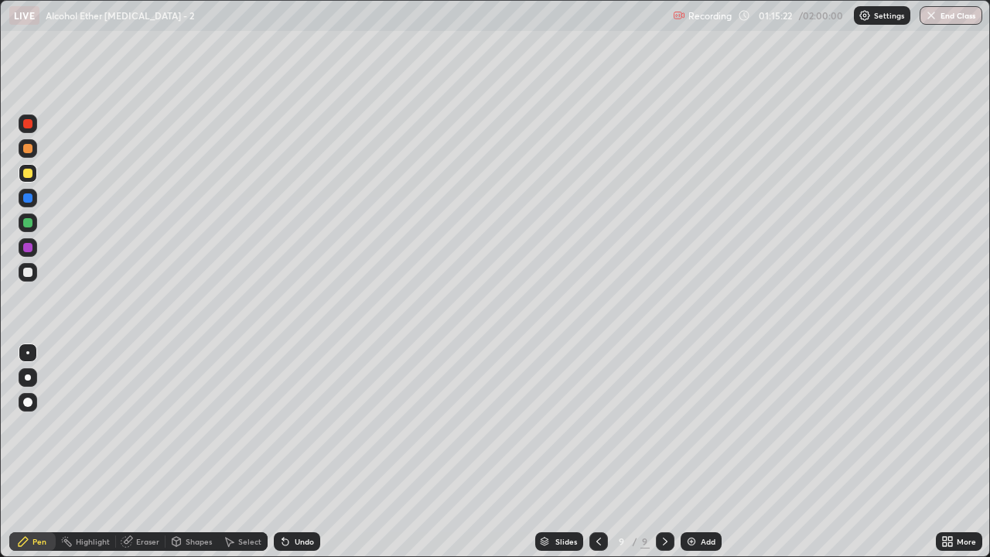
click at [29, 276] on div at bounding box center [27, 272] width 9 height 9
click at [28, 145] on div at bounding box center [27, 148] width 9 height 9
click at [34, 271] on div at bounding box center [28, 272] width 19 height 19
click at [29, 224] on div at bounding box center [27, 222] width 9 height 9
click at [29, 274] on div at bounding box center [27, 272] width 9 height 9
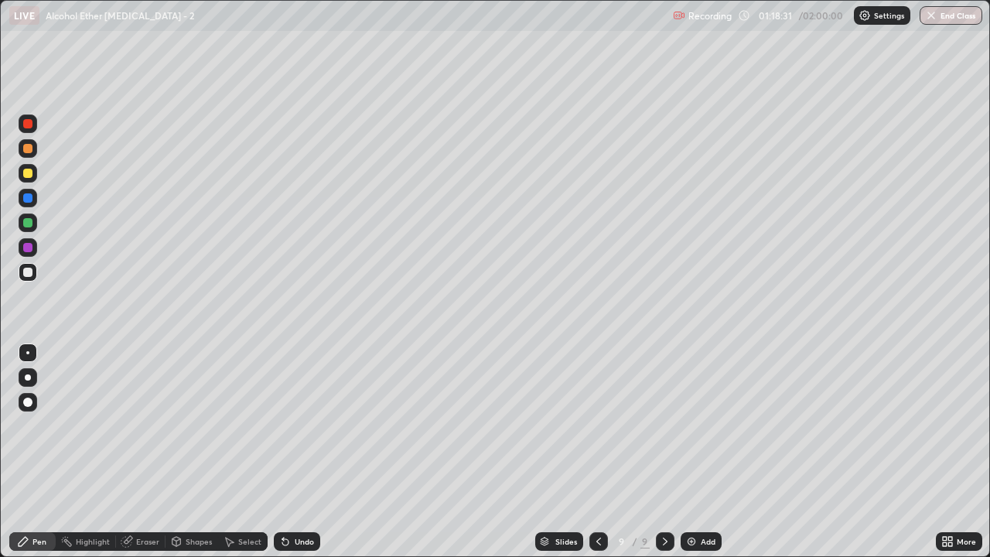
click at [248, 458] on div "Select" at bounding box center [249, 542] width 23 height 8
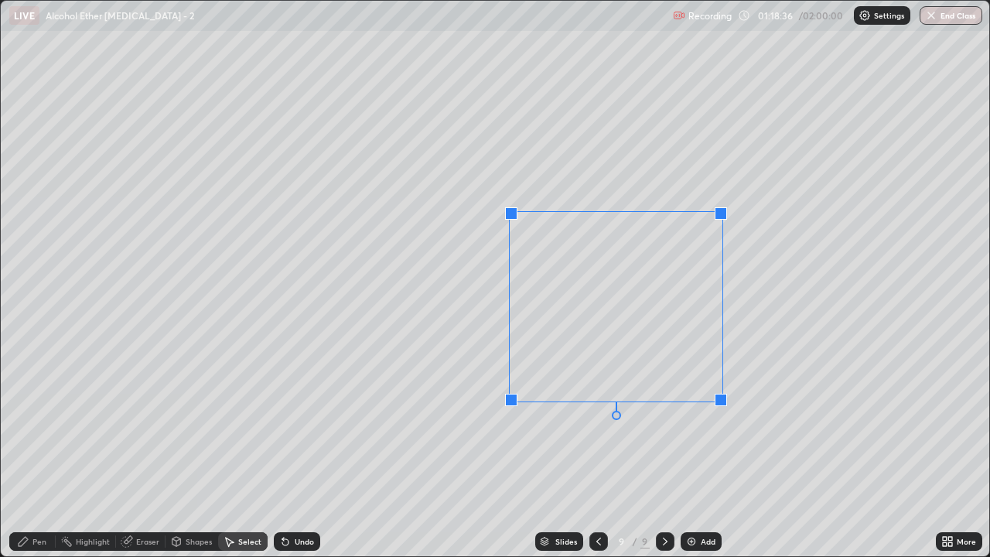
click at [766, 376] on div "0 ° Undo Copy Paste here Duplicate Duplicate to new slide Delete" at bounding box center [495, 279] width 989 height 556
click at [597, 458] on div at bounding box center [599, 541] width 19 height 31
click at [664, 458] on icon at bounding box center [665, 541] width 12 height 12
click at [597, 458] on icon at bounding box center [599, 541] width 12 height 12
click at [662, 458] on div at bounding box center [665, 541] width 19 height 19
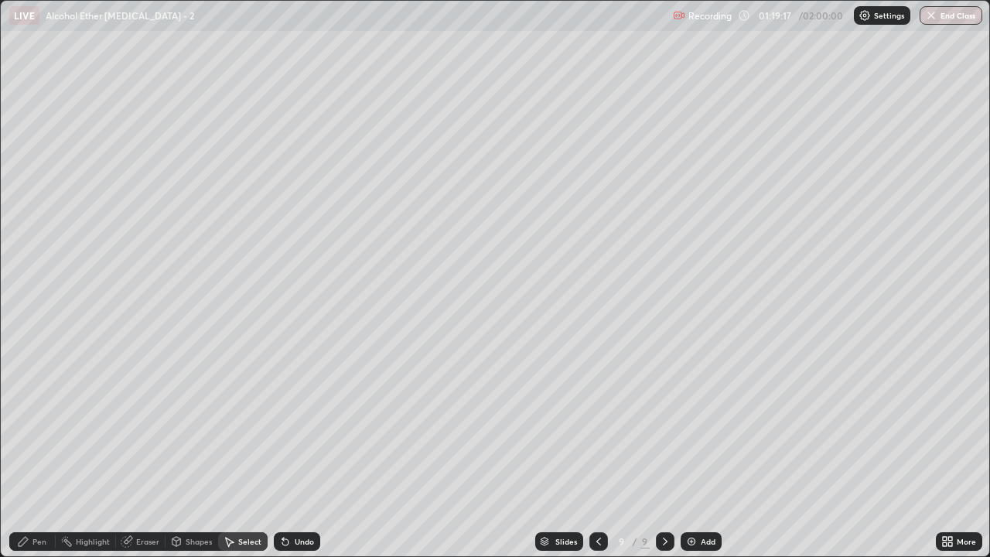
click at [39, 458] on div "Pen" at bounding box center [39, 542] width 14 height 8
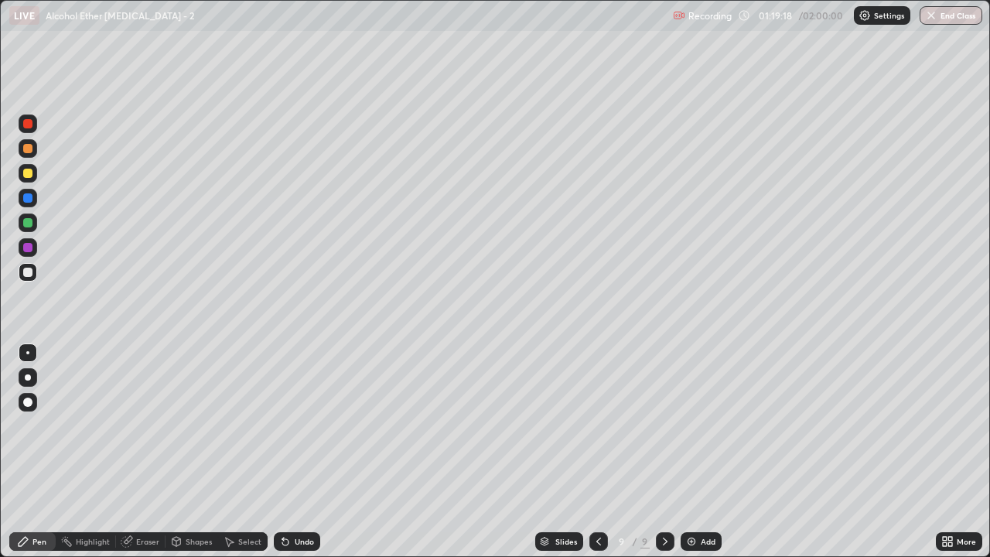
click at [29, 173] on div at bounding box center [27, 173] width 9 height 9
click at [34, 275] on div at bounding box center [28, 272] width 19 height 19
click at [146, 458] on div "Eraser" at bounding box center [147, 542] width 23 height 8
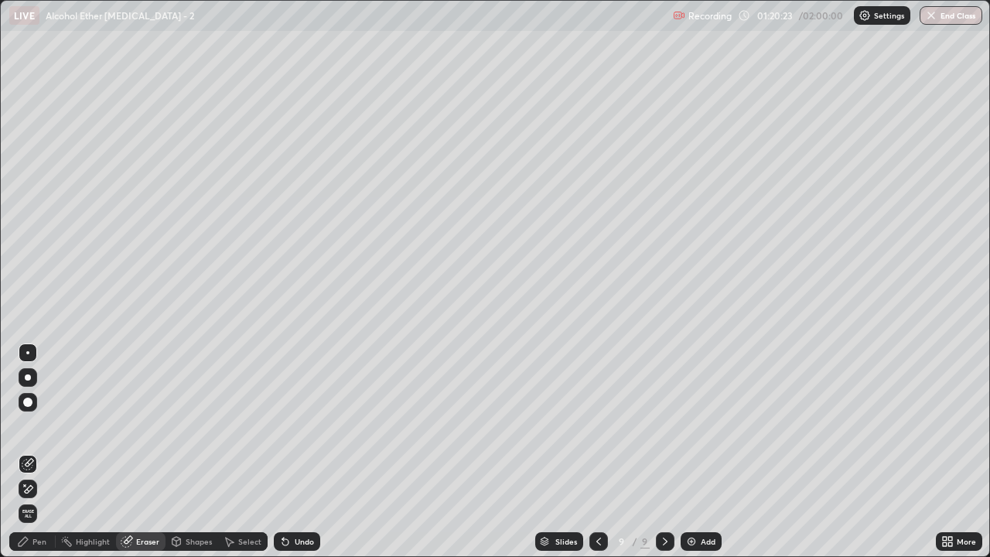
click at [35, 458] on div "Pen" at bounding box center [39, 542] width 14 height 8
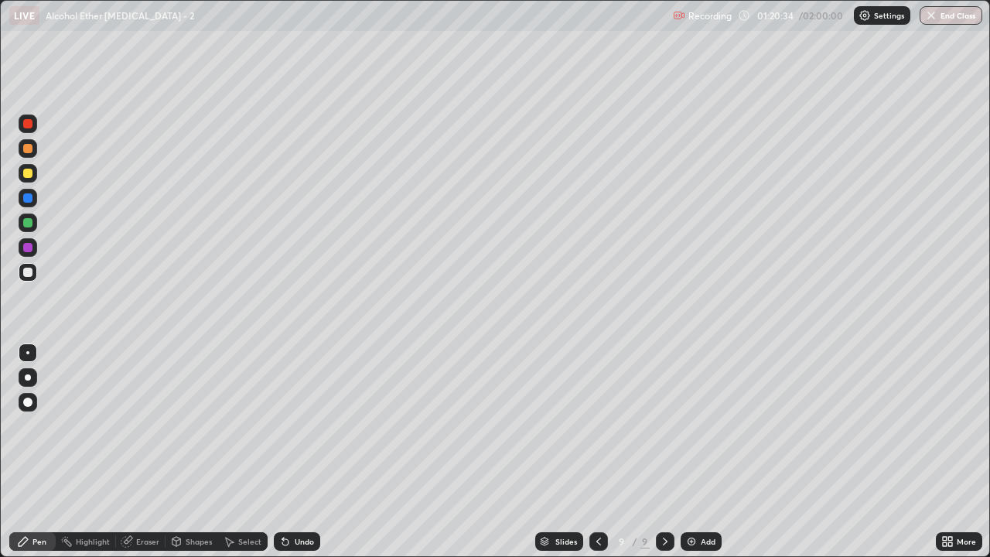
click at [27, 273] on div at bounding box center [27, 272] width 9 height 9
click at [597, 458] on icon at bounding box center [599, 541] width 12 height 12
click at [28, 174] on div at bounding box center [27, 173] width 9 height 9
click at [664, 458] on icon at bounding box center [665, 541] width 12 height 12
click at [601, 458] on div at bounding box center [599, 541] width 19 height 19
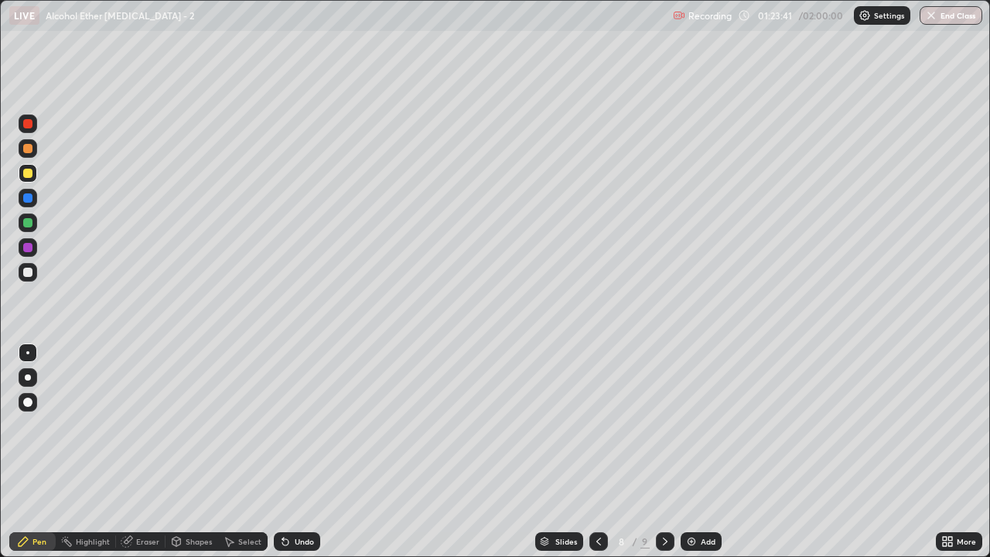
click at [142, 458] on div "Eraser" at bounding box center [147, 542] width 23 height 8
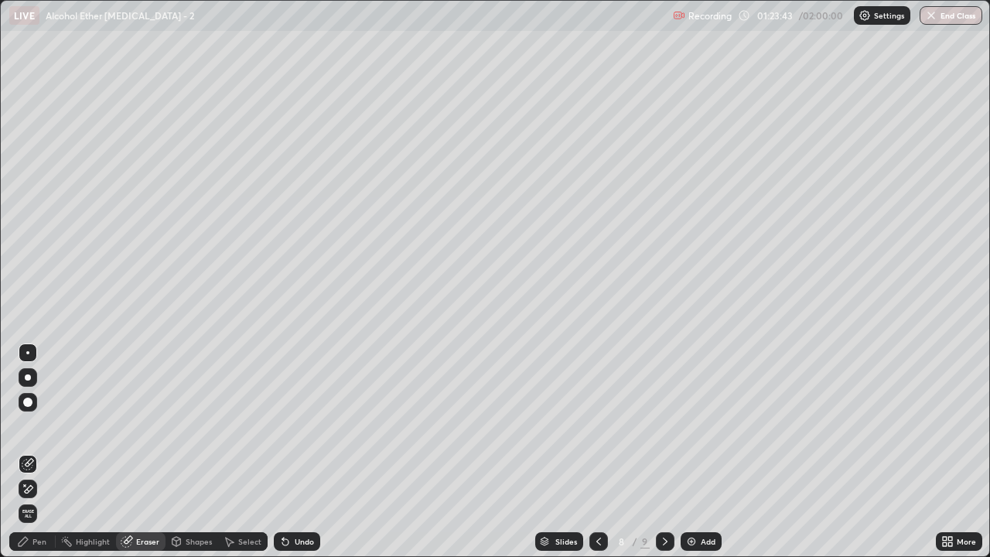
click at [26, 458] on icon at bounding box center [23, 541] width 12 height 12
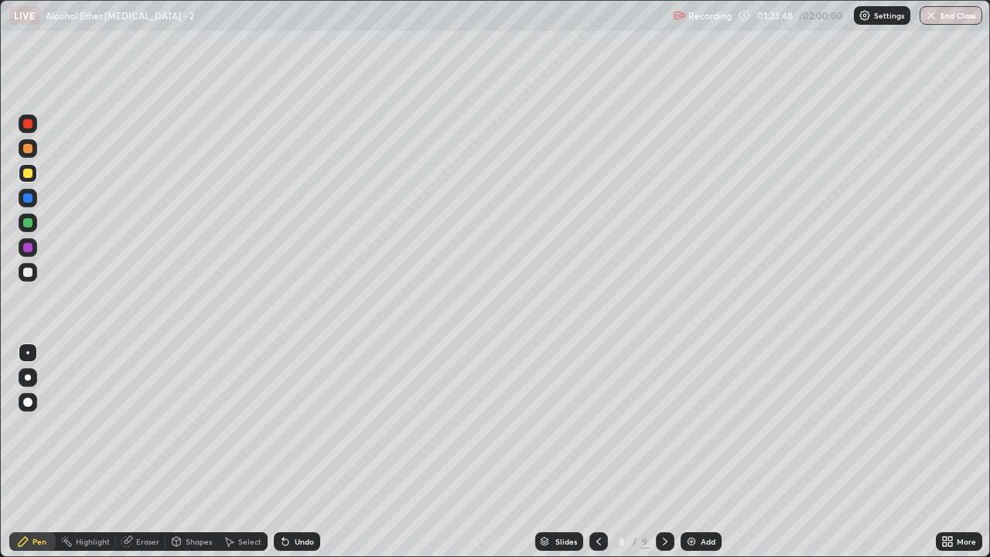
click at [282, 458] on icon at bounding box center [283, 539] width 2 height 2
click at [145, 458] on div "Eraser" at bounding box center [147, 542] width 23 height 8
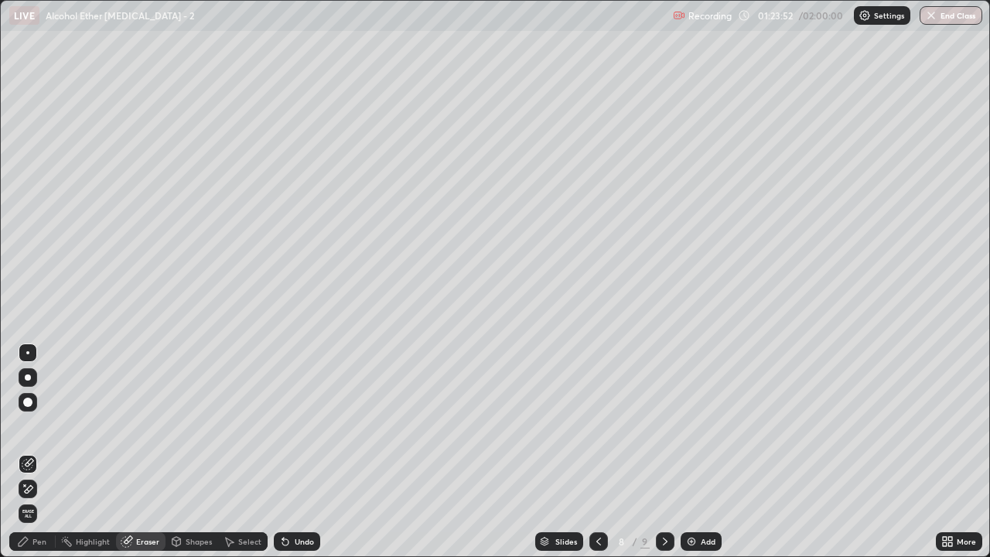
click at [29, 458] on div "Pen" at bounding box center [32, 541] width 46 height 19
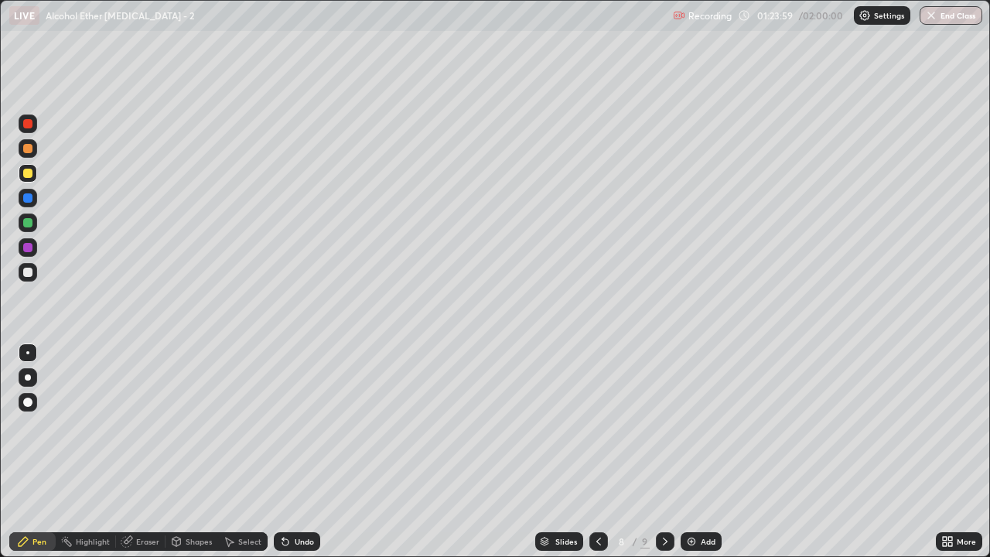
click at [144, 458] on div "Eraser" at bounding box center [147, 542] width 23 height 8
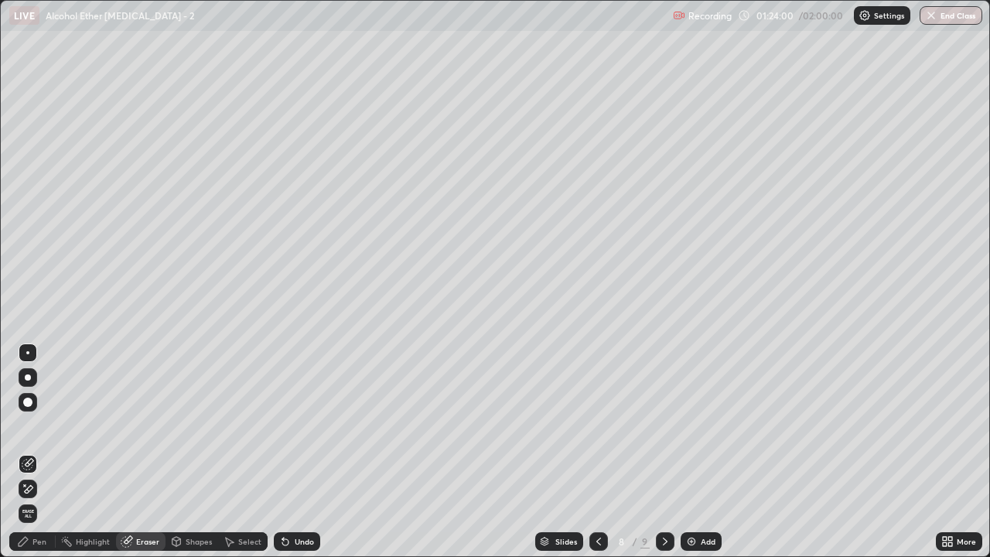
click at [32, 458] on div "Pen" at bounding box center [39, 542] width 14 height 8
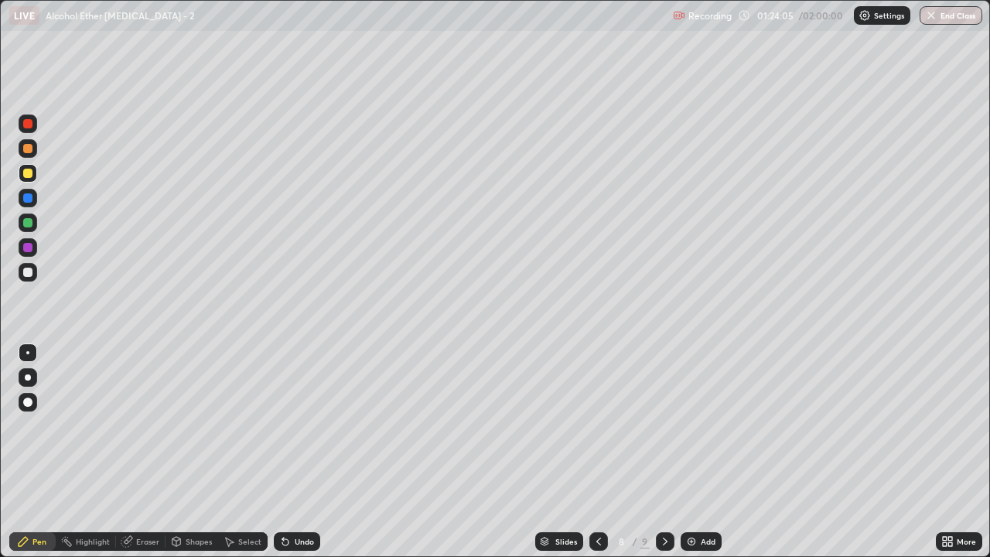
click at [149, 458] on div "Eraser" at bounding box center [147, 542] width 23 height 8
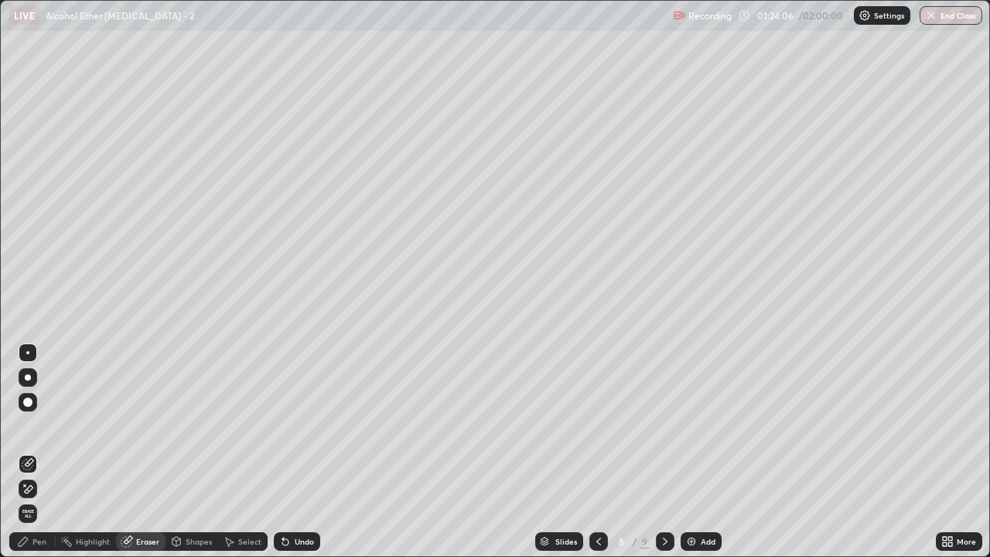
click at [31, 458] on div "Pen" at bounding box center [32, 541] width 46 height 19
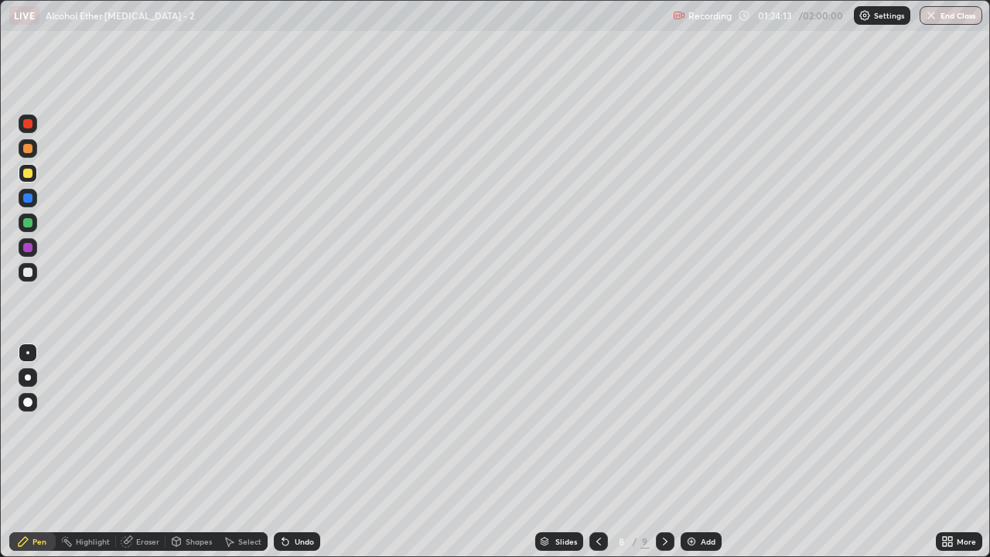
click at [664, 458] on icon at bounding box center [665, 541] width 12 height 12
click at [301, 458] on div "Undo" at bounding box center [304, 542] width 19 height 8
click at [204, 458] on div "Shapes" at bounding box center [199, 542] width 26 height 8
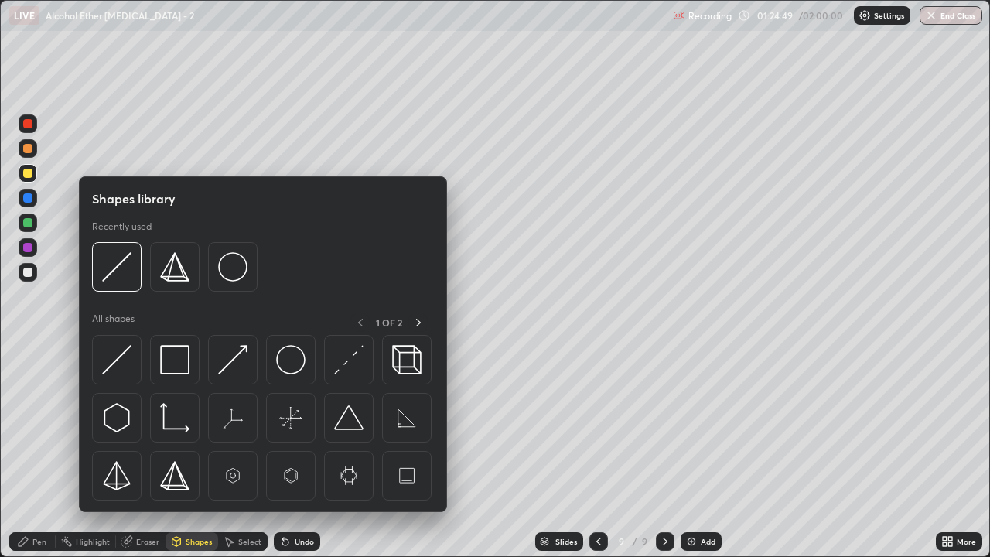
click at [146, 458] on div "Eraser" at bounding box center [147, 542] width 23 height 8
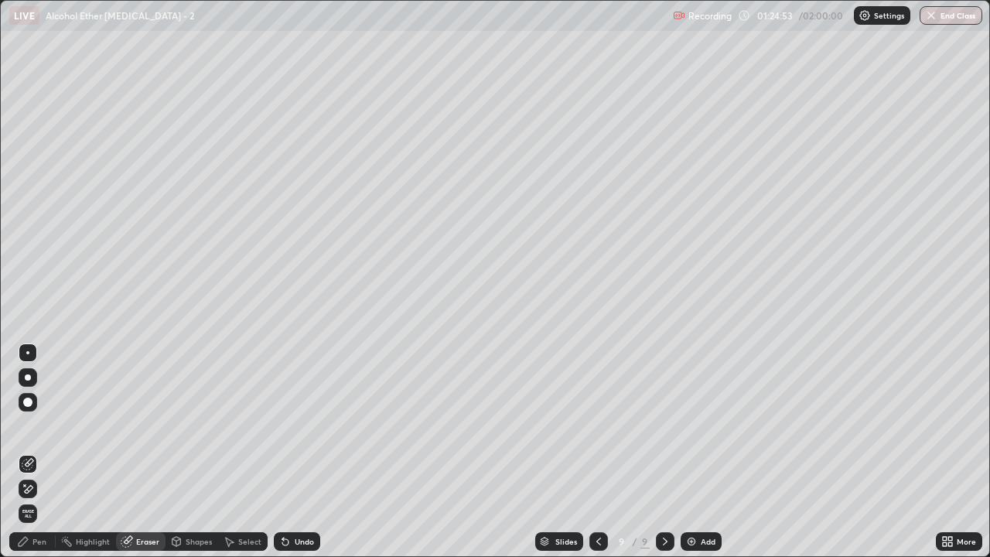
click at [46, 458] on div "Pen" at bounding box center [39, 542] width 14 height 8
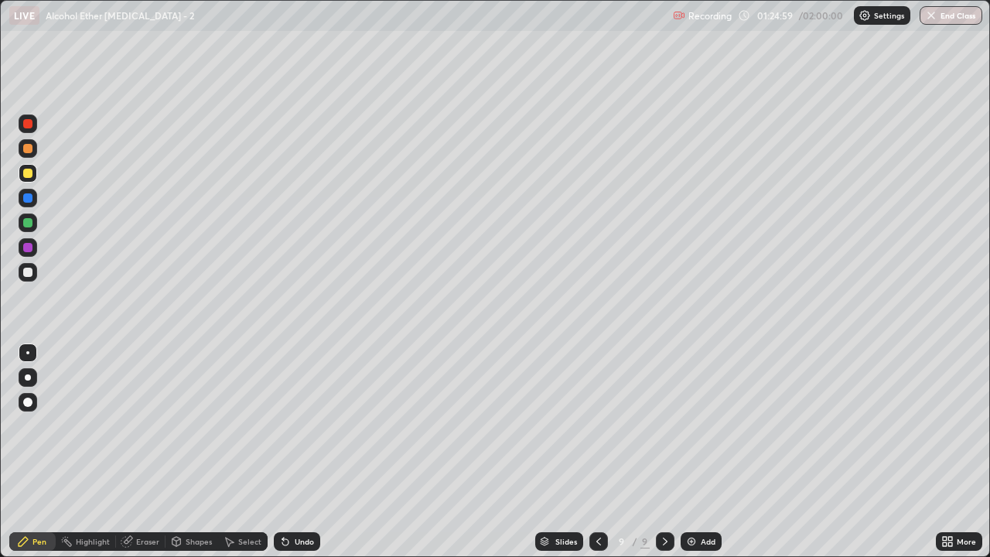
click at [604, 458] on div at bounding box center [599, 541] width 19 height 19
click at [664, 458] on icon at bounding box center [665, 541] width 12 height 12
click at [689, 458] on img at bounding box center [692, 541] width 12 height 12
click at [595, 458] on icon at bounding box center [598, 541] width 12 height 12
click at [23, 224] on div at bounding box center [27, 222] width 9 height 9
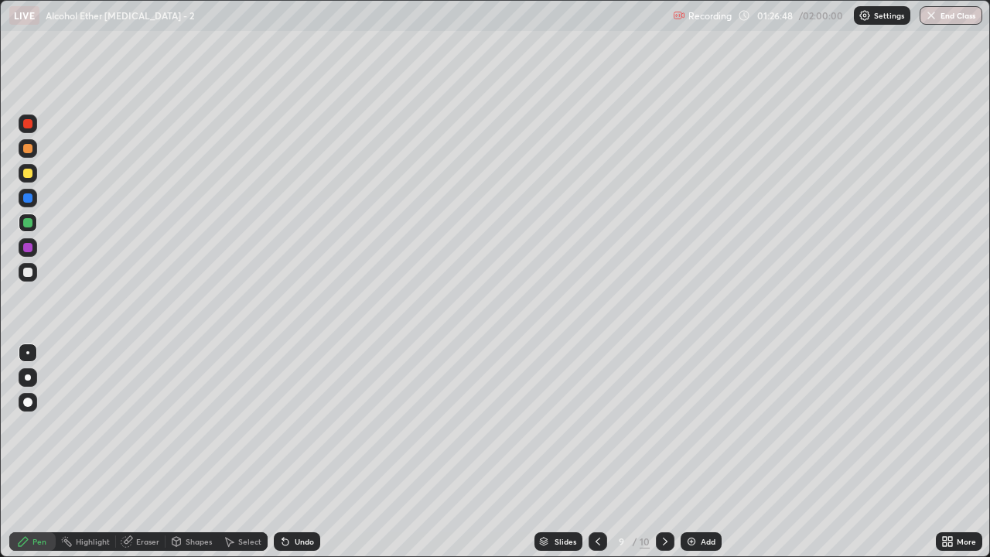
click at [667, 458] on icon at bounding box center [665, 541] width 12 height 12
click at [36, 271] on div at bounding box center [28, 272] width 19 height 19
click at [597, 458] on icon at bounding box center [598, 541] width 12 height 12
click at [664, 458] on icon at bounding box center [665, 541] width 12 height 12
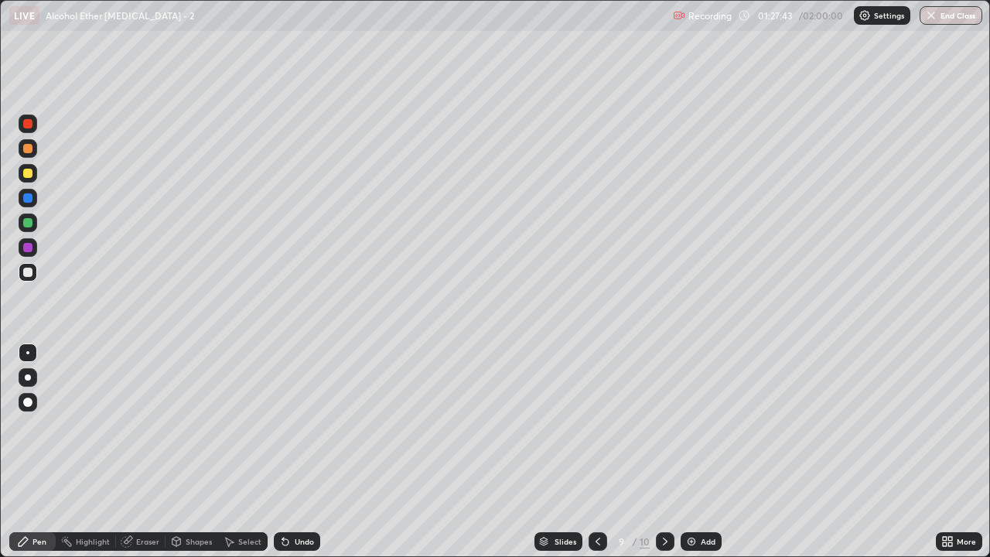
click at [664, 458] on icon at bounding box center [665, 541] width 12 height 12
click at [297, 458] on div "Undo" at bounding box center [297, 541] width 46 height 19
click at [302, 458] on div "Undo" at bounding box center [297, 541] width 46 height 19
click at [31, 275] on div at bounding box center [27, 272] width 9 height 9
click at [27, 175] on div at bounding box center [27, 173] width 9 height 9
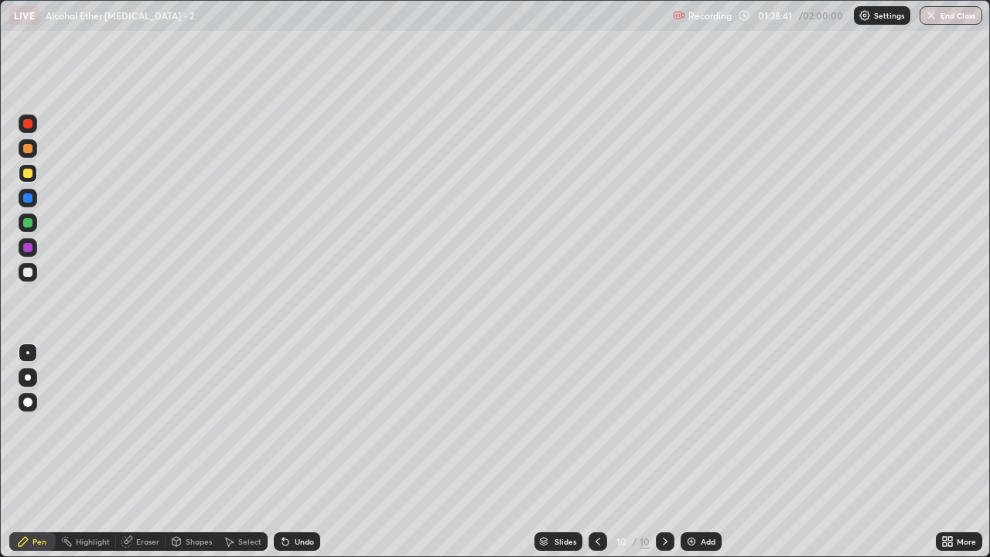
click at [286, 458] on div "Undo" at bounding box center [297, 541] width 46 height 19
click at [29, 273] on div at bounding box center [27, 272] width 9 height 9
click at [597, 458] on icon at bounding box center [598, 541] width 12 height 12
click at [664, 458] on icon at bounding box center [665, 541] width 12 height 12
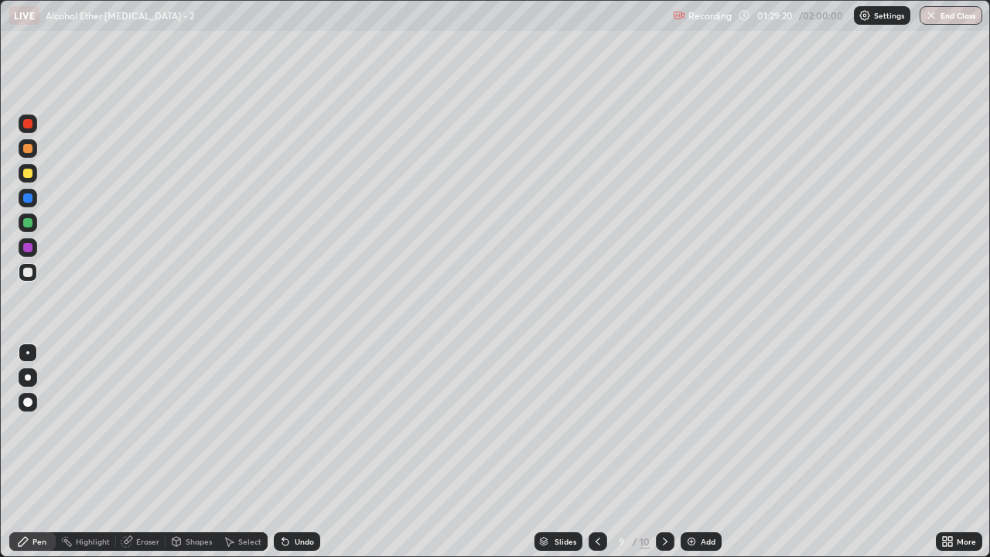
click at [670, 458] on div at bounding box center [665, 541] width 19 height 19
click at [297, 458] on div "Undo" at bounding box center [297, 541] width 46 height 19
click at [299, 458] on div "Undo" at bounding box center [297, 541] width 46 height 19
click at [281, 458] on icon at bounding box center [285, 541] width 12 height 12
click at [285, 458] on icon at bounding box center [285, 541] width 12 height 12
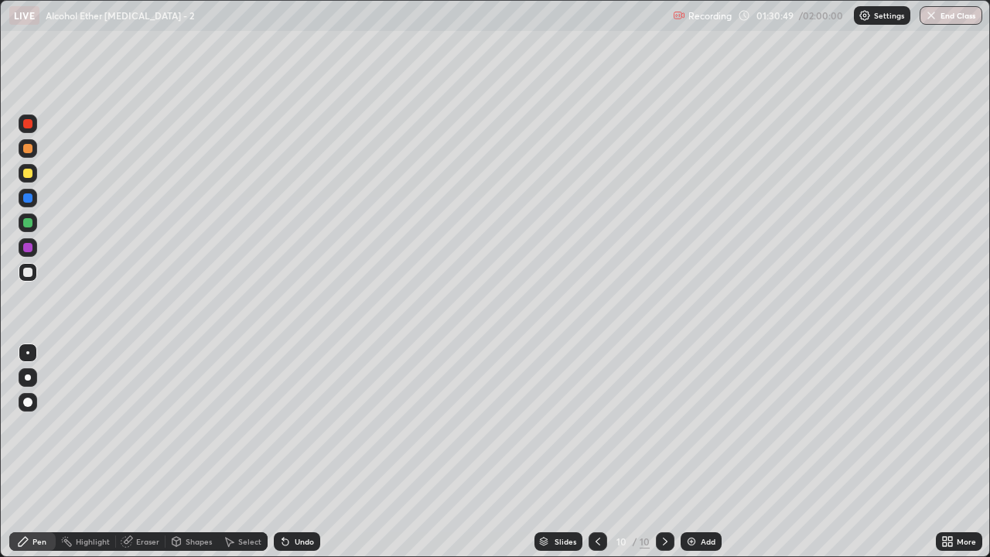
click at [283, 458] on icon at bounding box center [285, 542] width 6 height 6
click at [594, 458] on div at bounding box center [598, 541] width 19 height 19
click at [669, 458] on icon at bounding box center [665, 541] width 12 height 12
click at [134, 458] on div "Eraser" at bounding box center [141, 541] width 50 height 19
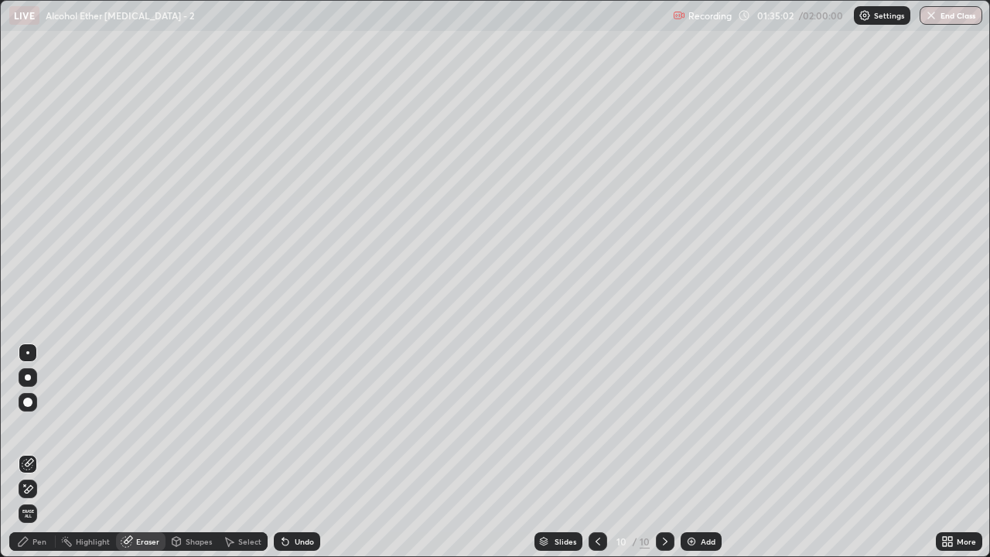
click at [42, 458] on div "Pen" at bounding box center [39, 542] width 14 height 8
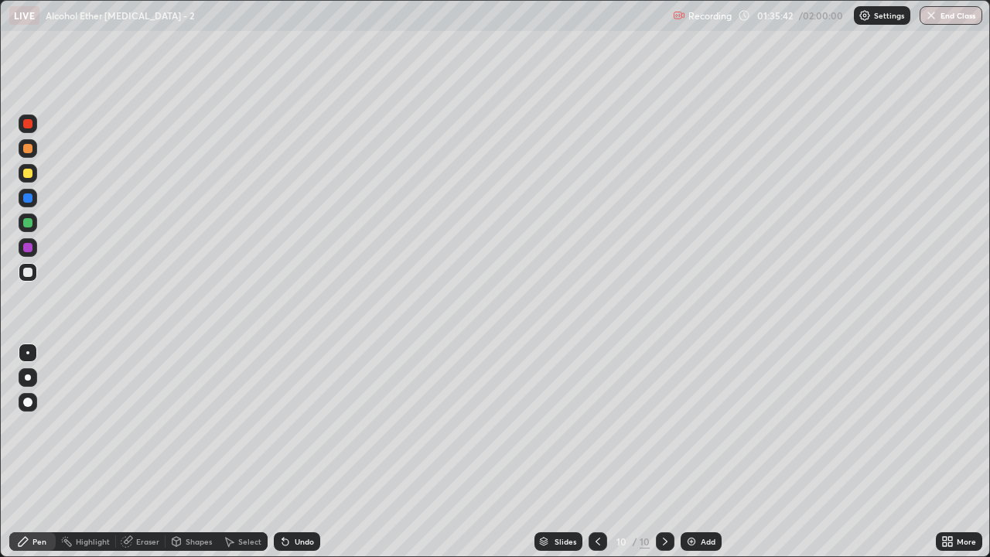
click at [603, 458] on icon at bounding box center [598, 541] width 12 height 12
click at [604, 458] on div at bounding box center [598, 541] width 19 height 19
click at [670, 458] on div at bounding box center [665, 541] width 19 height 19
click at [664, 458] on icon at bounding box center [665, 541] width 12 height 12
click at [24, 203] on div at bounding box center [28, 198] width 19 height 19
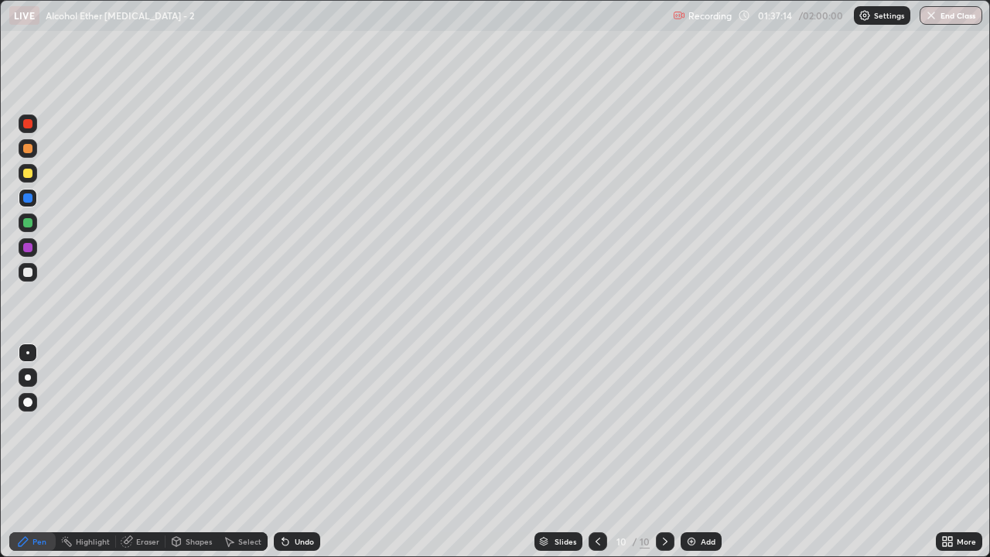
click at [28, 223] on div at bounding box center [27, 222] width 9 height 9
click at [36, 203] on div at bounding box center [28, 198] width 19 height 19
click at [687, 458] on img at bounding box center [692, 541] width 12 height 12
click at [282, 458] on icon at bounding box center [283, 539] width 2 height 2
click at [31, 272] on div at bounding box center [27, 272] width 9 height 9
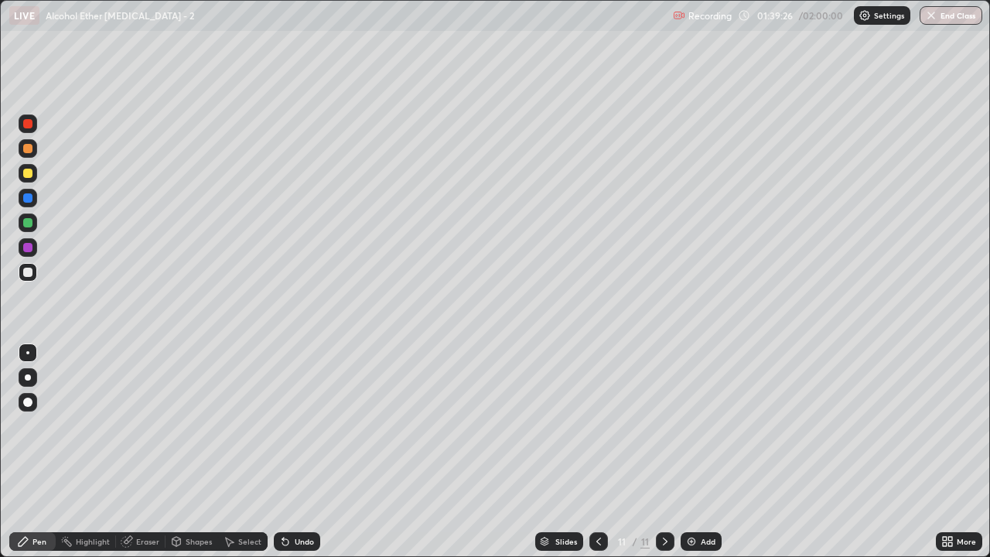
click at [594, 458] on icon at bounding box center [599, 541] width 12 height 12
click at [666, 458] on icon at bounding box center [665, 541] width 12 height 12
click at [594, 458] on icon at bounding box center [599, 541] width 12 height 12
click at [663, 458] on icon at bounding box center [665, 541] width 12 height 12
click at [27, 224] on div at bounding box center [27, 222] width 9 height 9
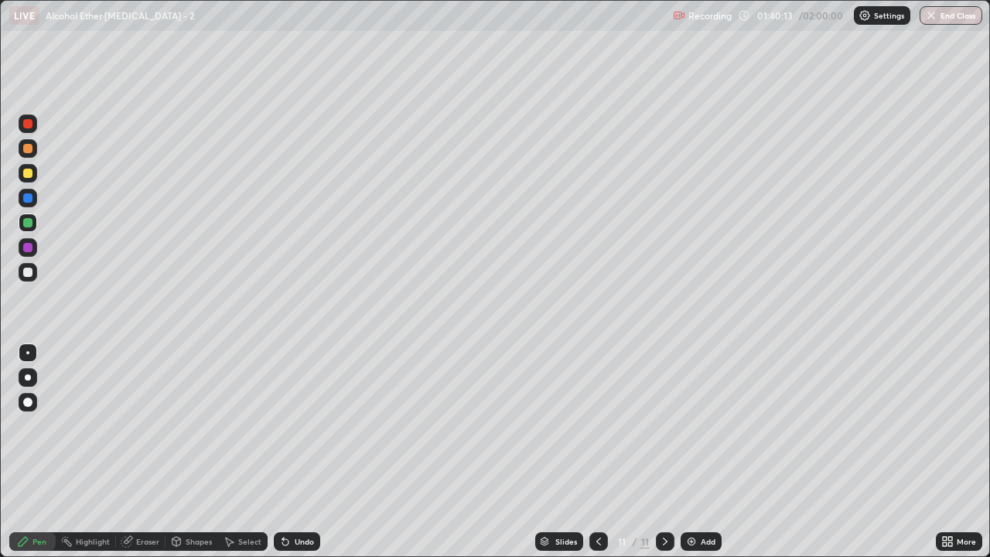
click at [31, 176] on div at bounding box center [27, 173] width 9 height 9
click at [604, 458] on div at bounding box center [599, 541] width 19 height 19
click at [28, 275] on div at bounding box center [27, 272] width 9 height 9
click at [664, 458] on icon at bounding box center [665, 541] width 12 height 12
click at [278, 458] on div "Undo" at bounding box center [297, 541] width 46 height 19
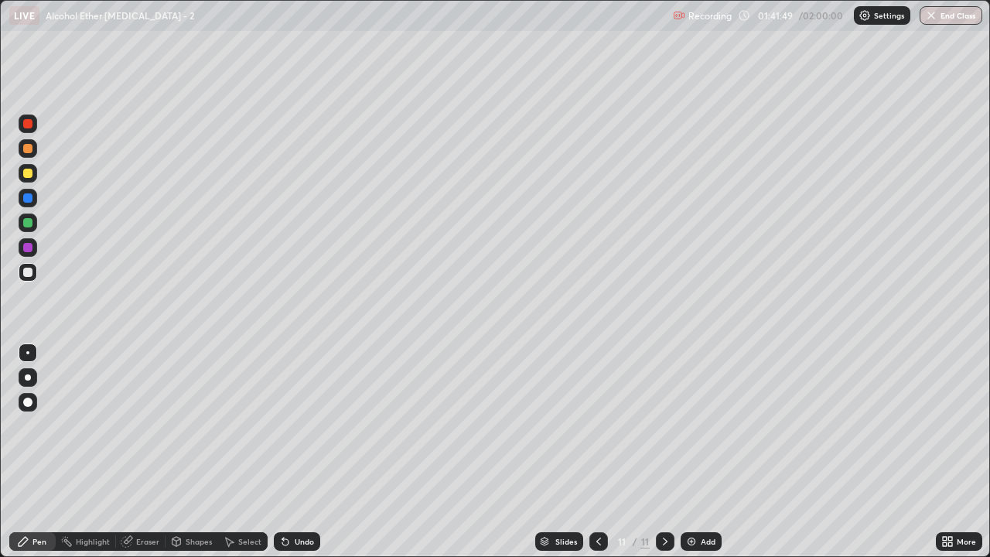
click at [282, 458] on icon at bounding box center [283, 539] width 2 height 2
click at [299, 458] on div "Undo" at bounding box center [304, 542] width 19 height 8
click at [282, 458] on icon at bounding box center [283, 539] width 2 height 2
click at [27, 228] on div at bounding box center [28, 223] width 19 height 19
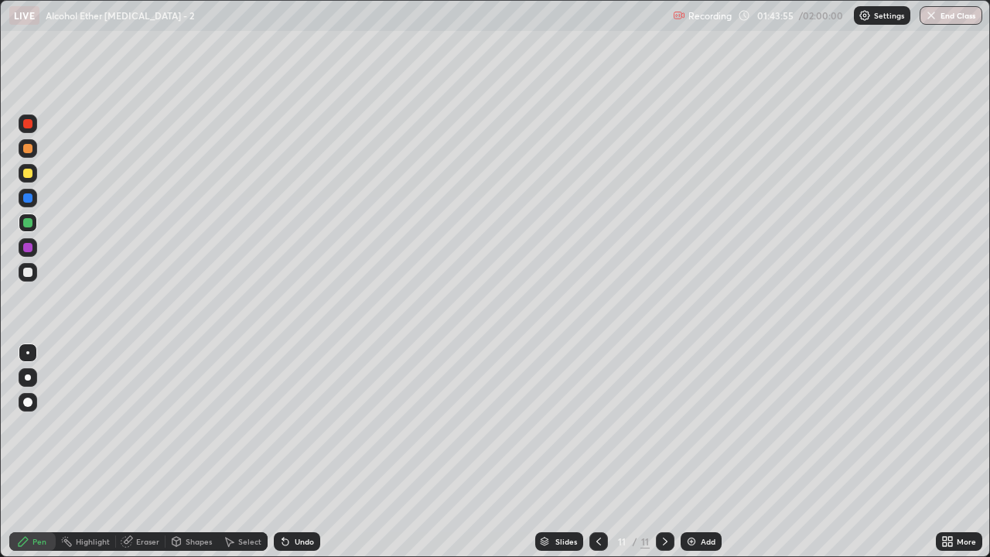
click at [597, 458] on icon at bounding box center [599, 541] width 12 height 12
click at [595, 458] on icon at bounding box center [599, 541] width 12 height 12
click at [664, 458] on icon at bounding box center [665, 541] width 12 height 12
click at [282, 458] on icon at bounding box center [283, 539] width 2 height 2
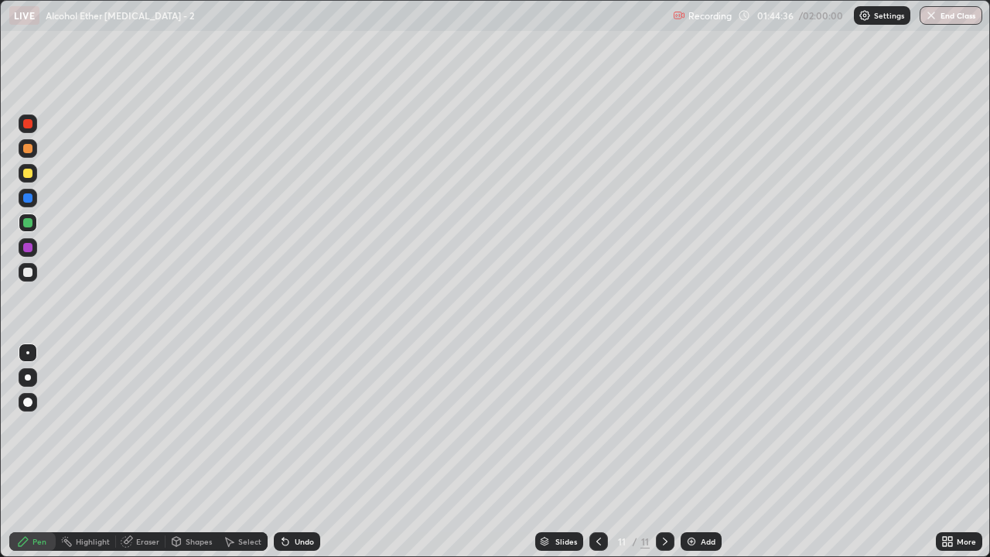
click at [282, 458] on icon at bounding box center [283, 539] width 2 height 2
click at [279, 458] on div "Undo" at bounding box center [297, 541] width 46 height 19
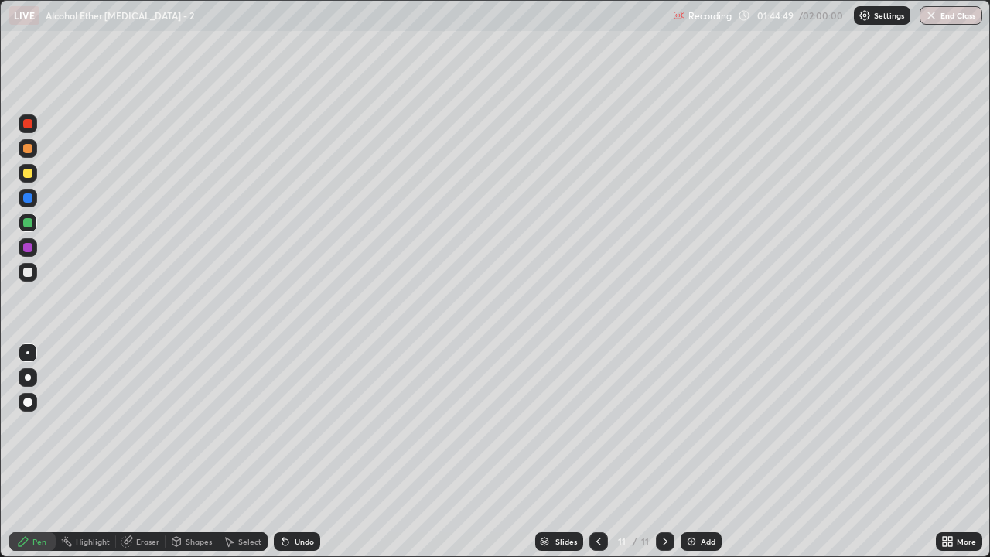
click at [279, 458] on div "Undo" at bounding box center [297, 541] width 46 height 19
click at [282, 458] on icon at bounding box center [283, 539] width 2 height 2
click at [25, 152] on div at bounding box center [27, 148] width 9 height 9
click at [29, 224] on div at bounding box center [27, 222] width 9 height 9
click at [23, 176] on div at bounding box center [28, 173] width 19 height 19
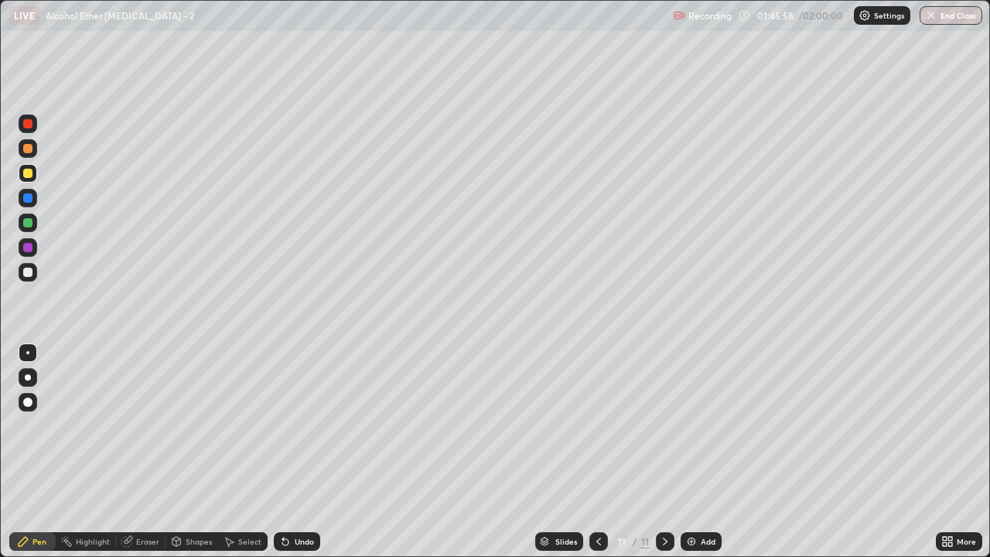
click at [28, 275] on div at bounding box center [27, 272] width 9 height 9
click at [29, 272] on div at bounding box center [27, 272] width 9 height 9
click at [29, 149] on div at bounding box center [27, 148] width 9 height 9
click at [295, 458] on div "Undo" at bounding box center [304, 542] width 19 height 8
click at [292, 458] on div "Undo" at bounding box center [297, 541] width 46 height 19
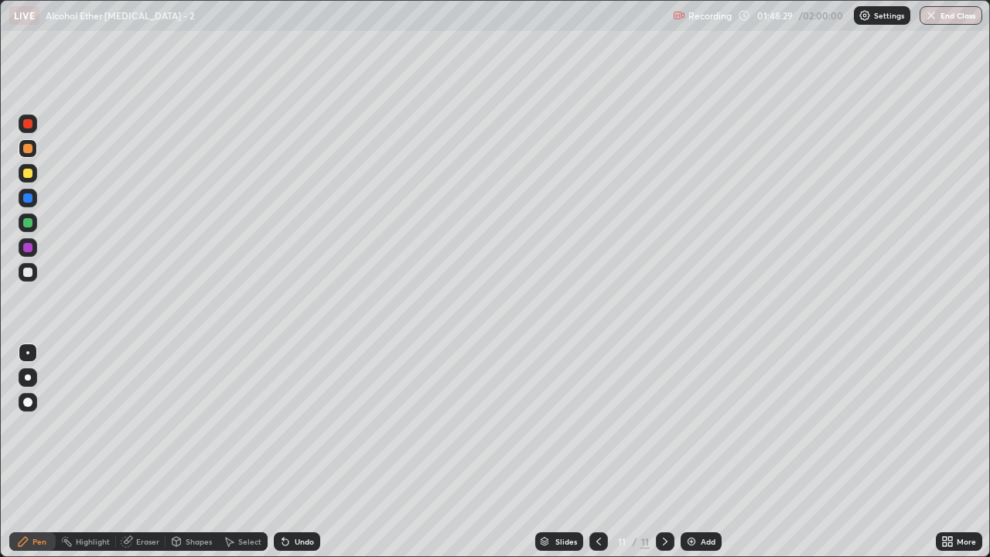
click at [29, 272] on div at bounding box center [27, 272] width 9 height 9
click at [694, 458] on img at bounding box center [692, 541] width 12 height 12
click at [292, 458] on div "Undo" at bounding box center [297, 541] width 46 height 19
click at [295, 458] on div "Undo" at bounding box center [304, 542] width 19 height 8
click at [304, 458] on div "Undo" at bounding box center [304, 542] width 19 height 8
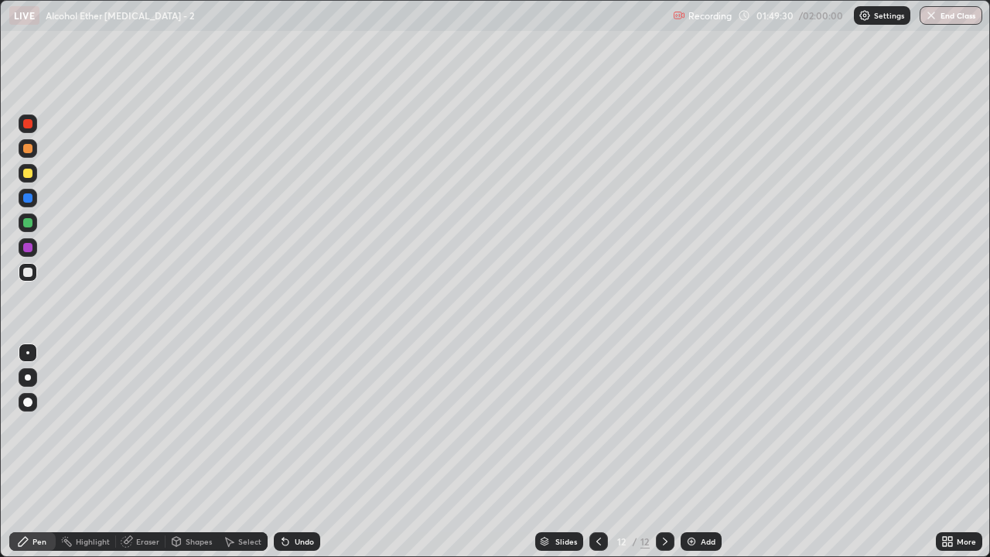
click at [150, 458] on div "Eraser" at bounding box center [147, 542] width 23 height 8
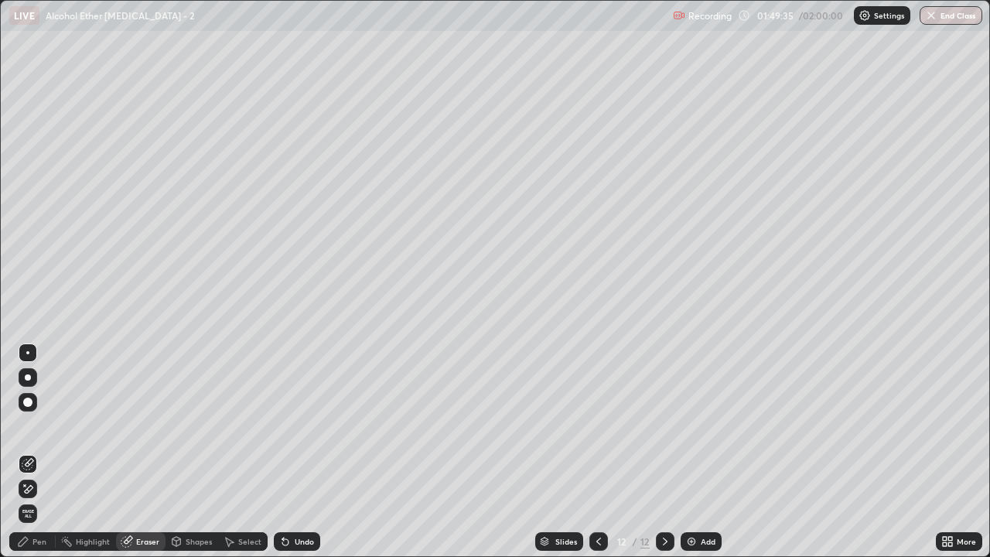
click at [45, 458] on div "Pen" at bounding box center [39, 542] width 14 height 8
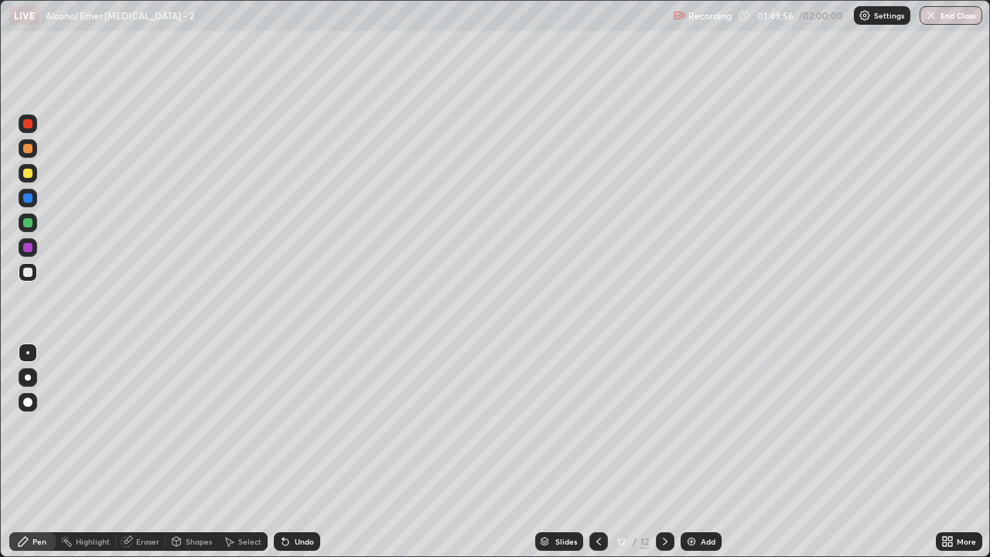
click at [307, 458] on div "Undo" at bounding box center [304, 542] width 19 height 8
click at [308, 458] on div "Undo" at bounding box center [304, 542] width 19 height 8
click at [604, 458] on div at bounding box center [599, 541] width 19 height 31
click at [23, 142] on div at bounding box center [28, 148] width 19 height 19
click at [33, 272] on div at bounding box center [28, 272] width 19 height 19
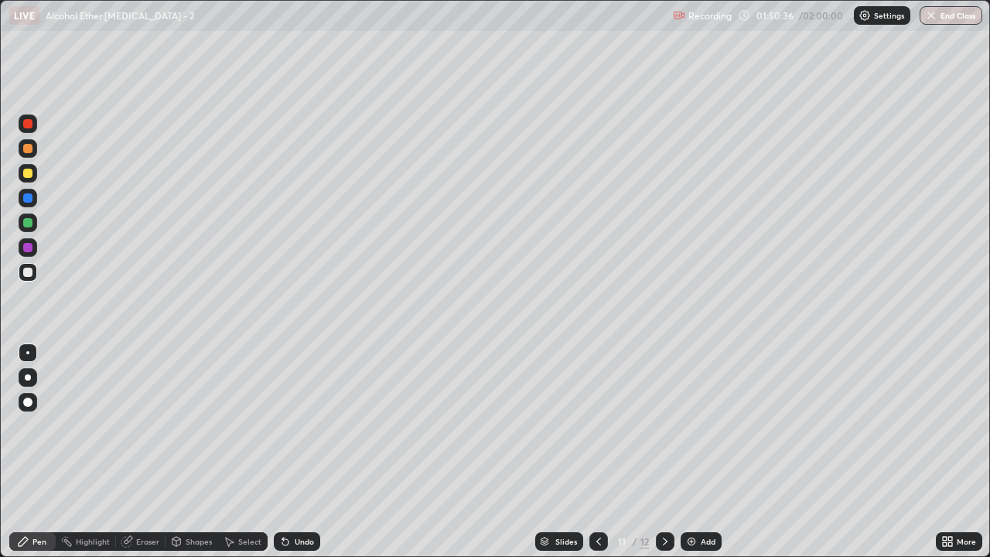
click at [666, 458] on div at bounding box center [665, 541] width 19 height 19
click at [597, 458] on icon at bounding box center [599, 541] width 12 height 12
click at [667, 458] on div at bounding box center [665, 541] width 19 height 31
click at [600, 458] on icon at bounding box center [599, 541] width 12 height 12
click at [670, 458] on div at bounding box center [665, 541] width 19 height 19
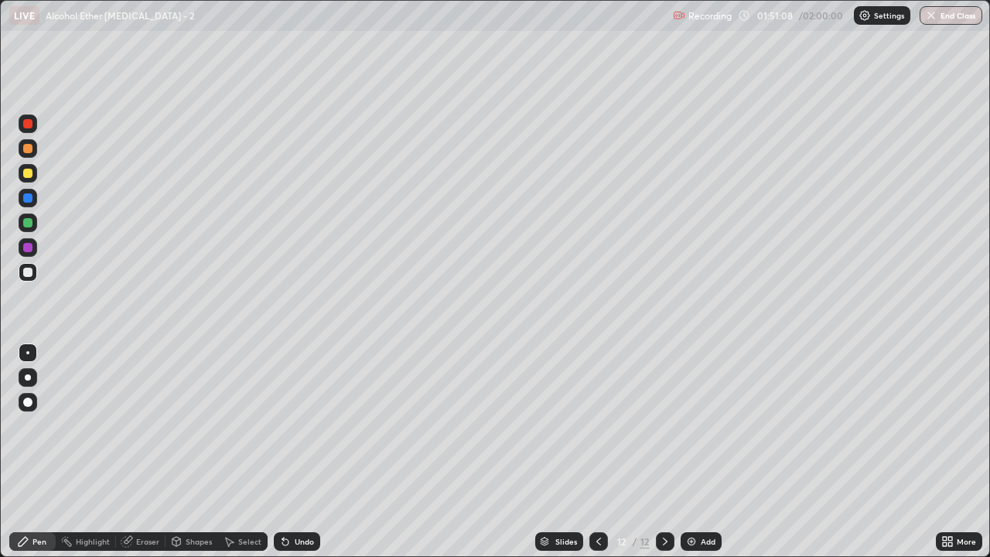
click at [599, 458] on icon at bounding box center [599, 541] width 12 height 12
click at [664, 458] on icon at bounding box center [665, 541] width 12 height 12
click at [597, 458] on icon at bounding box center [599, 541] width 12 height 12
click at [31, 224] on div at bounding box center [27, 222] width 9 height 9
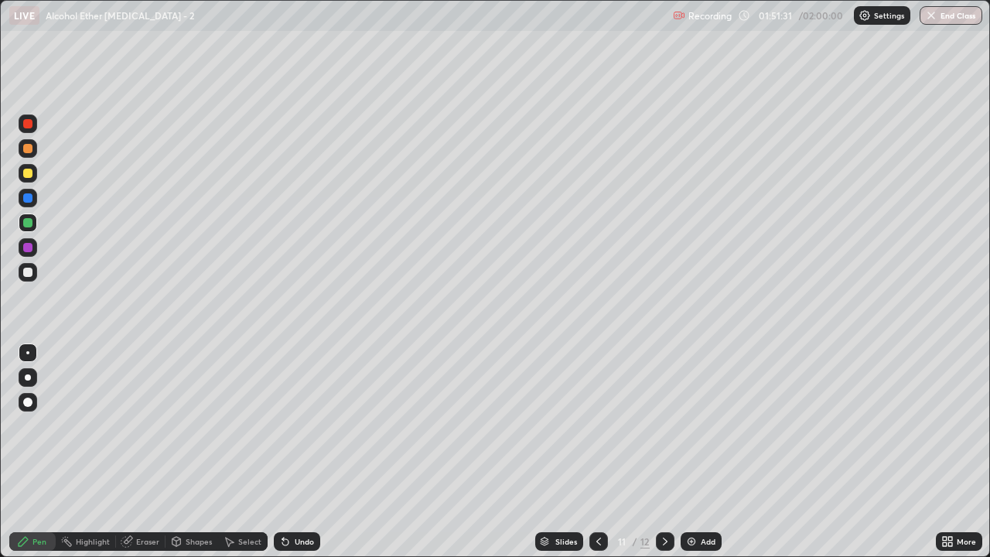
click at [34, 200] on div at bounding box center [28, 198] width 19 height 19
click at [566, 458] on div "Slides" at bounding box center [559, 541] width 48 height 19
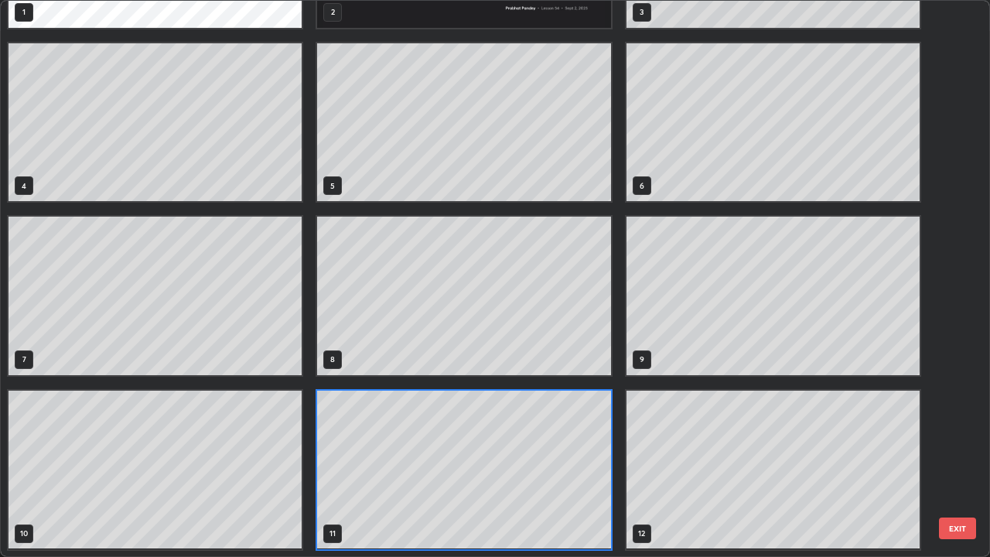
scroll to position [0, 0]
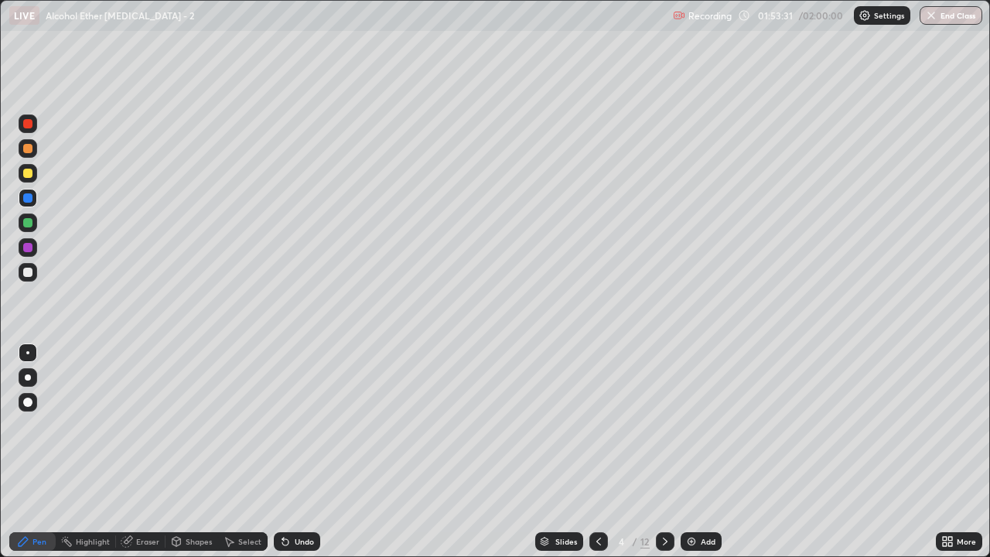
click at [665, 458] on icon at bounding box center [665, 541] width 12 height 12
click at [664, 458] on icon at bounding box center [665, 541] width 12 height 12
click at [670, 458] on div at bounding box center [665, 541] width 19 height 19
click at [597, 458] on icon at bounding box center [599, 541] width 12 height 12
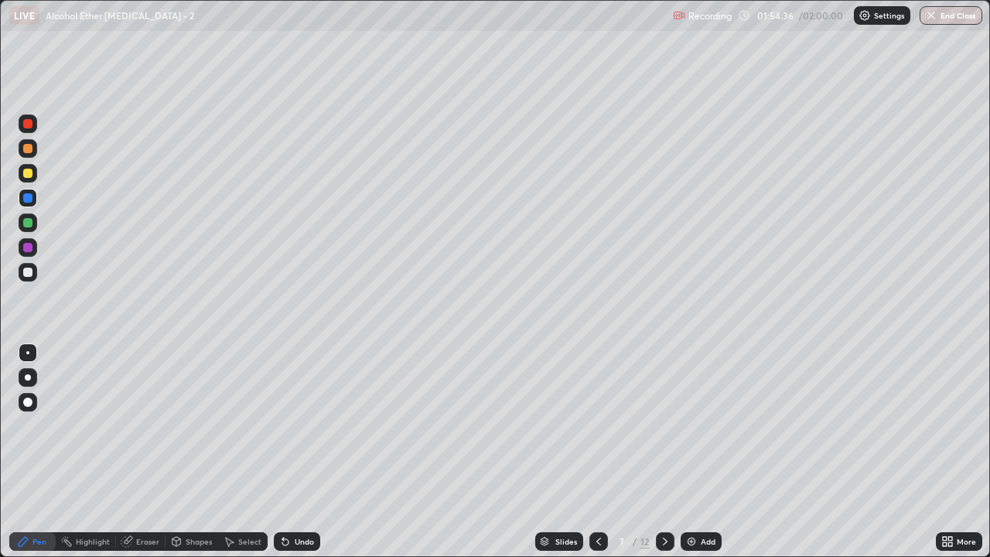
click at [602, 458] on div at bounding box center [599, 541] width 19 height 19
click at [663, 458] on icon at bounding box center [665, 541] width 12 height 12
click at [672, 458] on div at bounding box center [665, 541] width 19 height 19
click at [663, 458] on div at bounding box center [665, 541] width 19 height 19
click at [604, 458] on div at bounding box center [599, 541] width 19 height 19
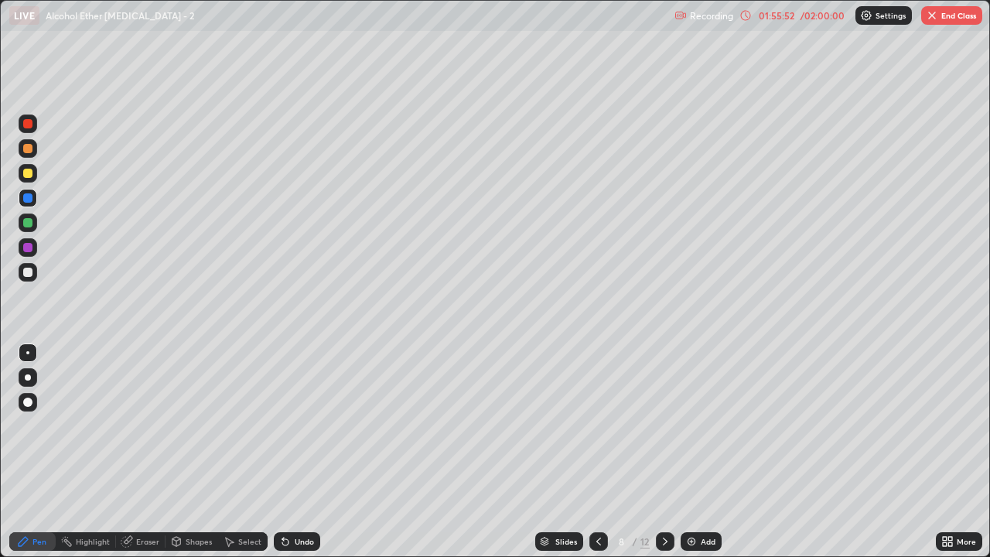
click at [662, 458] on icon at bounding box center [665, 541] width 12 height 12
click at [598, 458] on icon at bounding box center [599, 542] width 5 height 8
click at [659, 458] on icon at bounding box center [665, 541] width 12 height 12
click at [662, 458] on icon at bounding box center [665, 541] width 12 height 12
click at [300, 458] on div "Undo" at bounding box center [304, 542] width 19 height 8
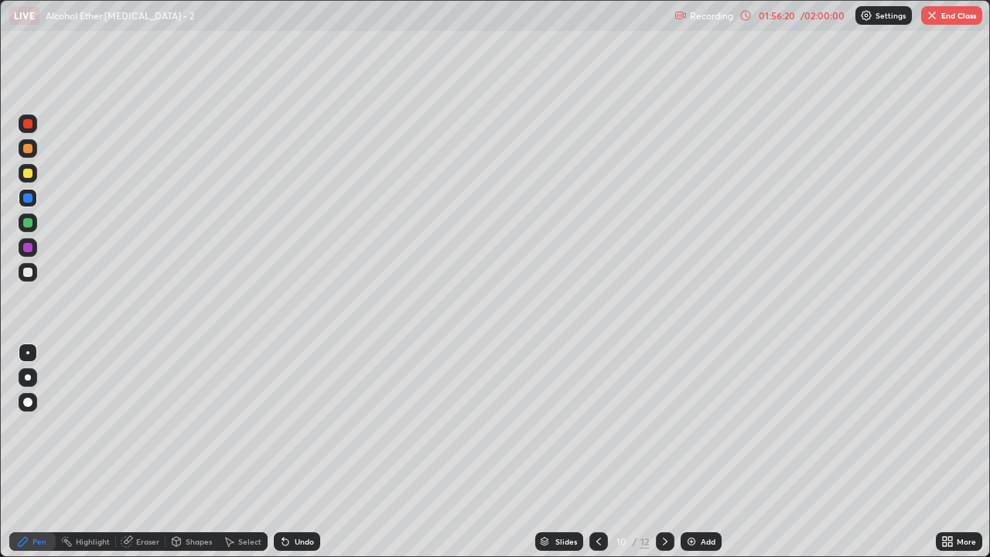
click at [296, 458] on div "Undo" at bounding box center [304, 542] width 19 height 8
click at [665, 458] on icon at bounding box center [665, 541] width 12 height 12
click at [664, 458] on icon at bounding box center [665, 541] width 12 height 12
click at [966, 17] on button "End Class" at bounding box center [952, 15] width 61 height 19
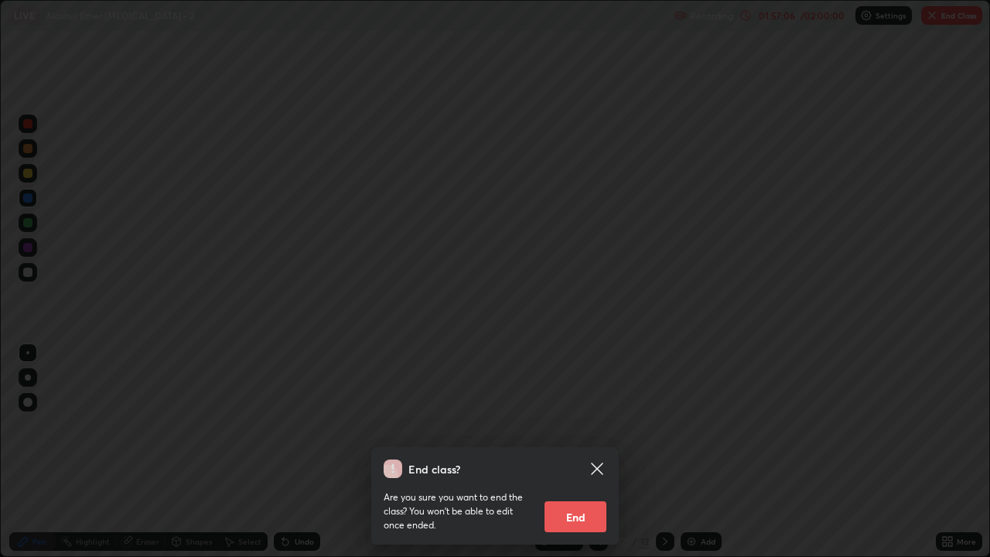
click at [590, 458] on button "End" at bounding box center [576, 516] width 62 height 31
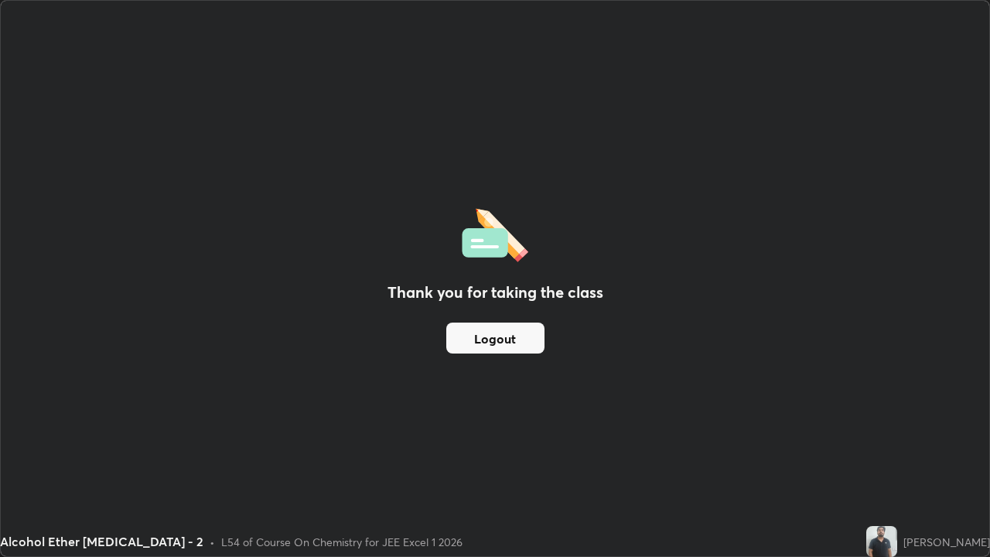
click at [513, 338] on button "Logout" at bounding box center [495, 338] width 98 height 31
